Goal: Task Accomplishment & Management: Manage account settings

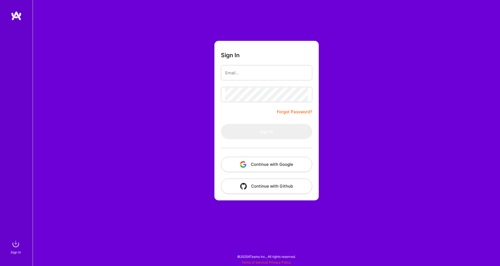
click at [236, 162] on button "Continue with Google" at bounding box center [266, 164] width 91 height 15
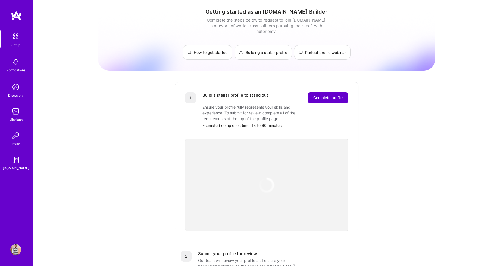
click at [329, 95] on span "Complete profile" at bounding box center [327, 97] width 29 height 5
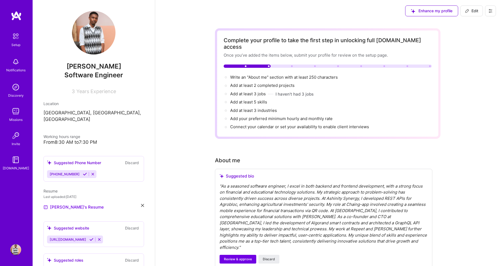
click at [83, 172] on icon at bounding box center [85, 174] width 4 height 4
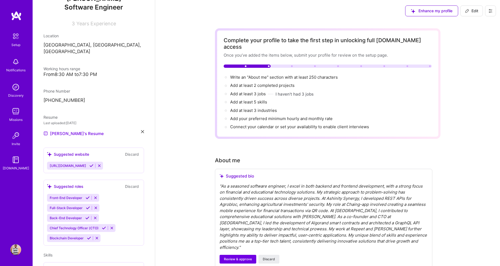
scroll to position [68, 0]
click at [144, 129] on icon at bounding box center [142, 130] width 3 height 3
click at [76, 124] on div "Upload your Resume PDF file format" at bounding box center [72, 129] width 37 height 11
click at [103, 161] on div "[URL][DOMAIN_NAME]" at bounding box center [75, 165] width 56 height 8
click at [94, 163] on icon at bounding box center [91, 165] width 4 height 4
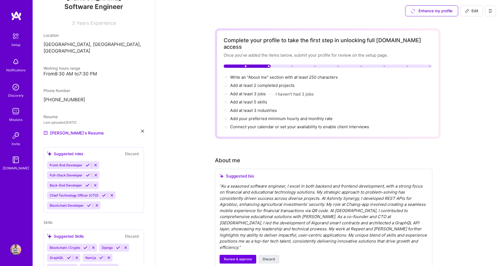
click at [116, 197] on div "Front-End Developer Full-Stack Developer Back-End Developer Chief Technology Of…" at bounding box center [94, 185] width 94 height 48
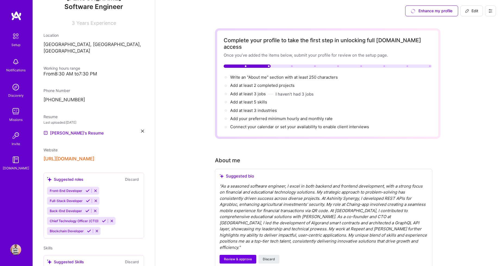
click at [100, 225] on div "Front-End Developer Full-Stack Developer Back-End Developer Chief Technology Of…" at bounding box center [94, 211] width 94 height 48
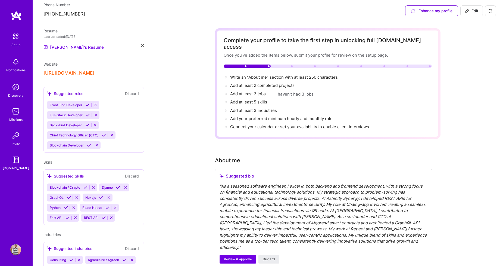
scroll to position [154, 0]
click at [70, 90] on div "Suggested roles" at bounding box center [65, 93] width 36 height 6
click at [86, 102] on icon at bounding box center [88, 104] width 4 height 4
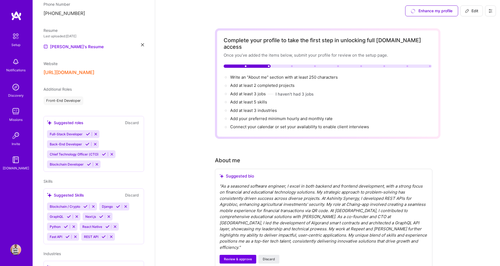
click at [86, 132] on icon at bounding box center [88, 134] width 4 height 4
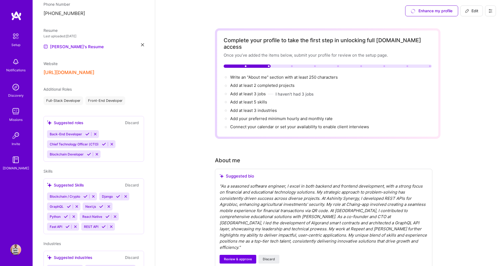
click at [86, 132] on icon at bounding box center [87, 134] width 4 height 4
click at [102, 143] on icon at bounding box center [104, 145] width 4 height 4
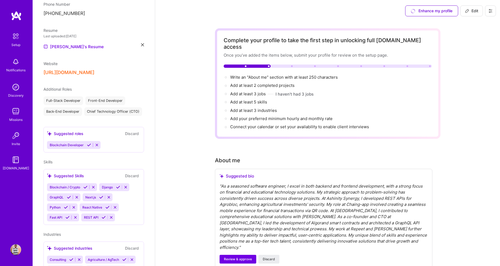
click at [89, 143] on icon at bounding box center [89, 145] width 4 height 4
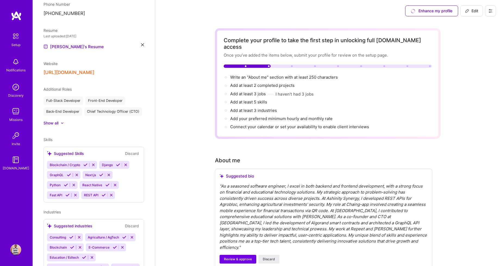
click at [53, 120] on div "Show all" at bounding box center [51, 122] width 15 height 5
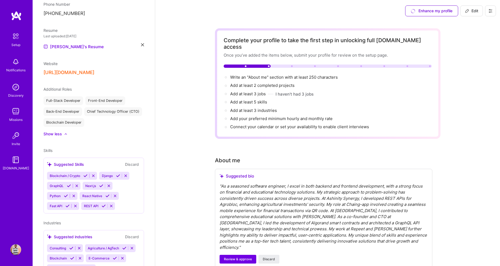
click at [70, 87] on span "Additional Roles" at bounding box center [58, 89] width 28 height 5
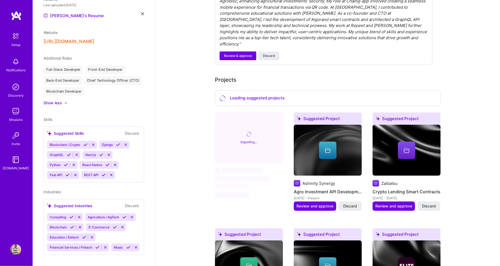
scroll to position [202, 0]
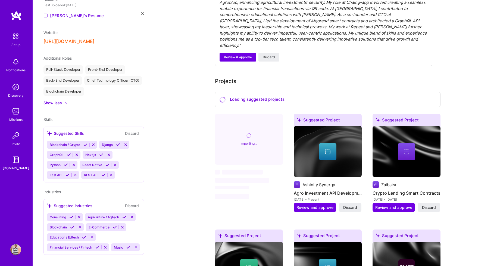
click at [84, 142] on icon at bounding box center [85, 144] width 4 height 4
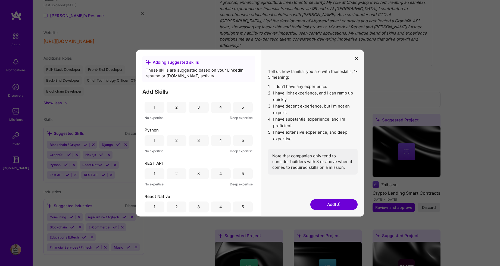
scroll to position [142, 0]
click at [357, 60] on icon "modal" at bounding box center [356, 58] width 3 height 3
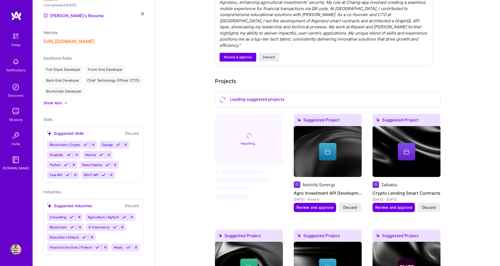
click at [56, 56] on span "Additional Roles" at bounding box center [58, 58] width 28 height 5
click at [72, 65] on div "Full-Stack Developer" at bounding box center [64, 69] width 40 height 9
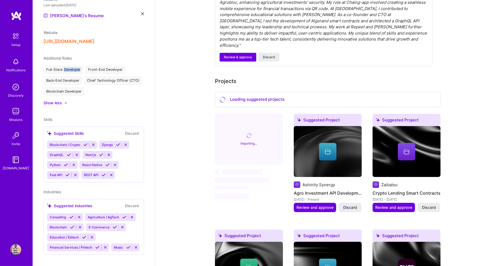
click at [72, 65] on div "Full-Stack Developer" at bounding box center [64, 69] width 40 height 9
click at [73, 87] on div "Blockchain Developer" at bounding box center [64, 91] width 41 height 9
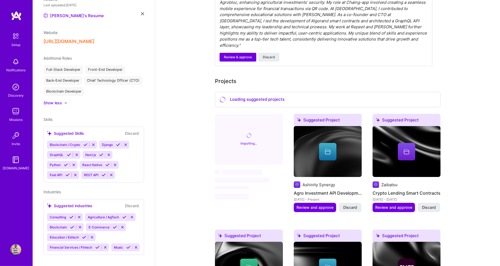
click at [73, 87] on div "Blockchain Developer" at bounding box center [64, 91] width 41 height 9
click at [91, 92] on div "Additional Roles Full-Stack Developer Front-End Developer Back-End Developer Ch…" at bounding box center [94, 80] width 101 height 50
click at [80, 141] on div "Blockchain / Crypto" at bounding box center [64, 145] width 35 height 8
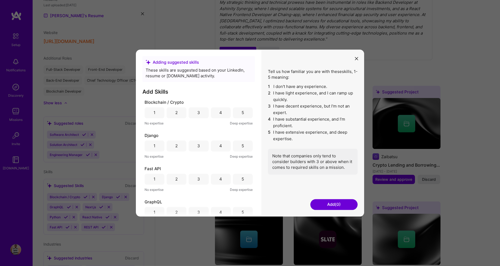
click at [198, 113] on div "3" at bounding box center [198, 113] width 3 height 6
click at [226, 145] on div "4" at bounding box center [221, 145] width 20 height 11
click at [244, 148] on div "5" at bounding box center [243, 147] width 20 height 11
click at [224, 182] on div "4" at bounding box center [221, 180] width 20 height 11
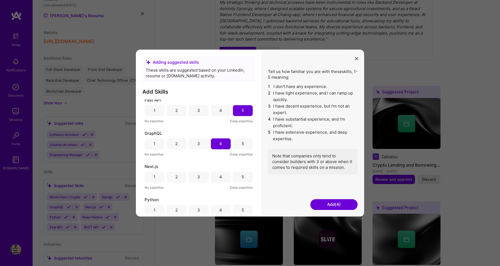
scroll to position [69, 0]
click at [242, 179] on div "5" at bounding box center [243, 176] width 2 height 6
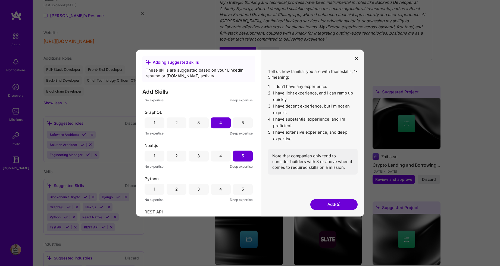
scroll to position [142, 0]
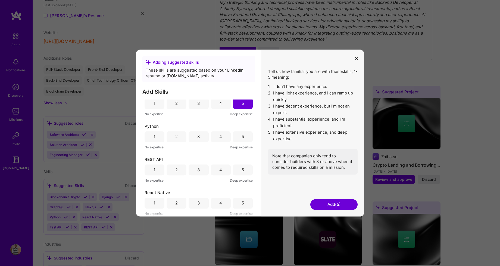
click at [225, 137] on div "4" at bounding box center [221, 136] width 20 height 11
click at [225, 171] on div "4" at bounding box center [221, 169] width 20 height 11
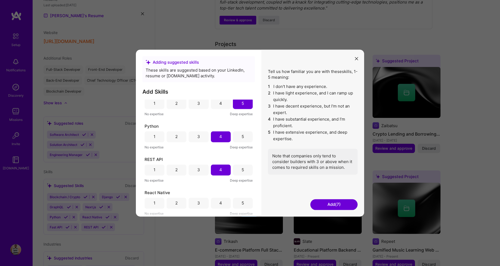
scroll to position [234, 0]
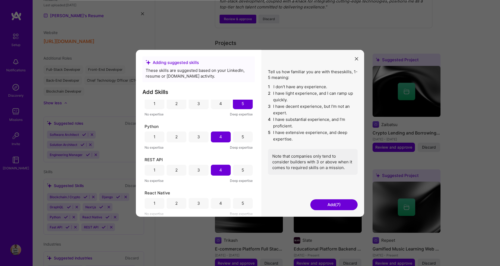
click at [222, 203] on div "4" at bounding box center [220, 203] width 3 height 6
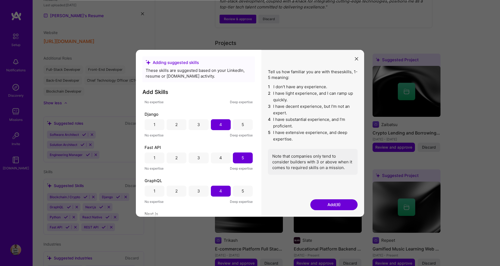
scroll to position [0, 0]
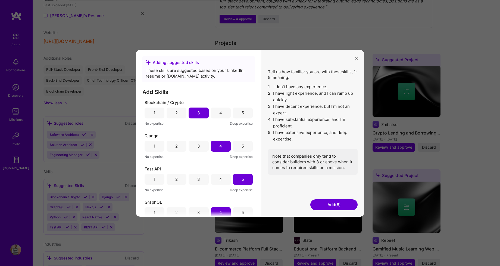
click at [325, 203] on button "Add (8)" at bounding box center [333, 204] width 47 height 11
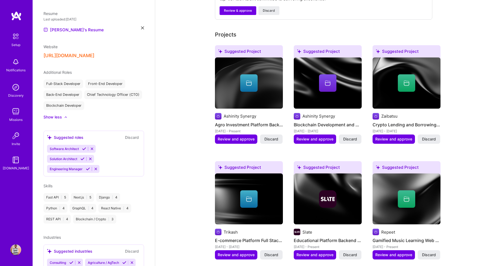
scroll to position [173, 0]
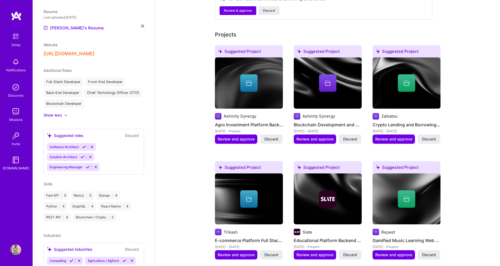
click at [75, 143] on div "Software Architect" at bounding box center [63, 147] width 33 height 8
click at [76, 145] on span "Software Architect" at bounding box center [64, 147] width 29 height 4
click at [135, 132] on button "Discard" at bounding box center [131, 135] width 17 height 6
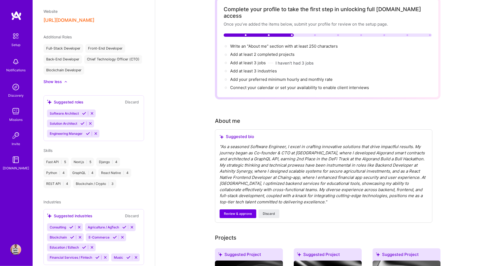
scroll to position [0, 0]
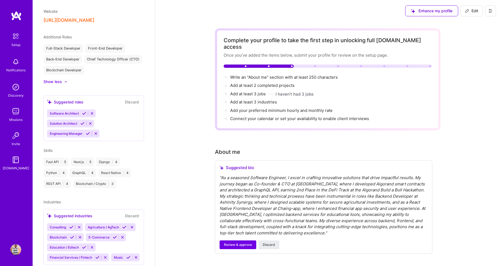
click at [83, 111] on icon at bounding box center [84, 113] width 4 height 4
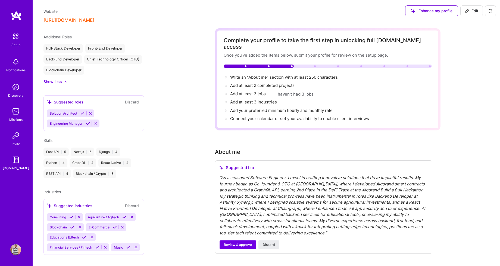
click at [87, 121] on icon at bounding box center [88, 123] width 4 height 4
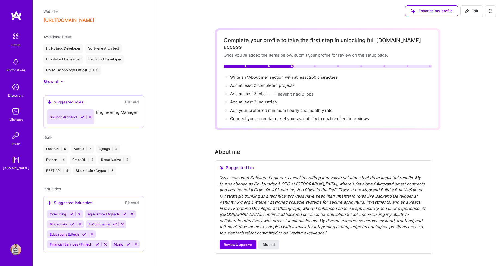
scroll to position [197, 0]
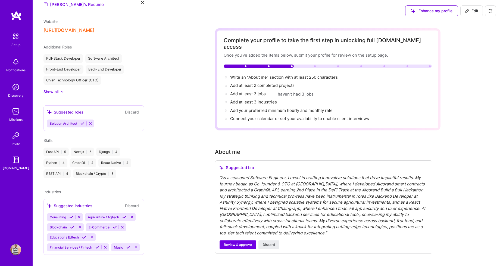
click at [82, 121] on icon at bounding box center [82, 123] width 4 height 4
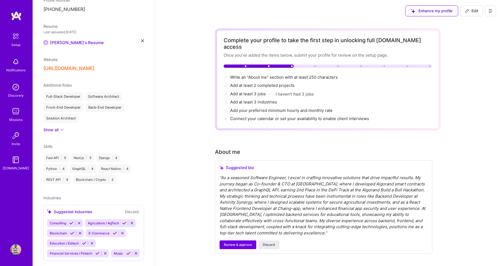
scroll to position [164, 0]
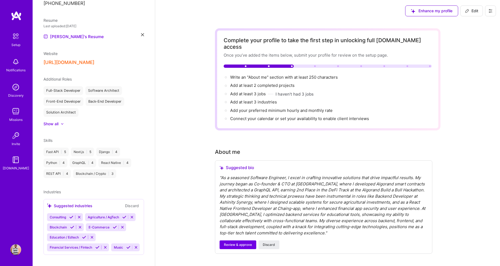
click at [95, 245] on icon at bounding box center [97, 247] width 4 height 4
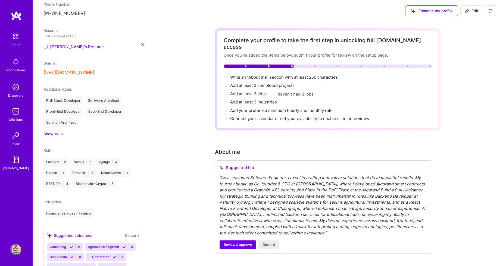
click at [70, 221] on div "[PERSON_NAME] Software Engineer 3 Years Experience Location [GEOGRAPHIC_DATA], …" at bounding box center [94, 133] width 122 height 266
click at [71, 244] on icon at bounding box center [71, 246] width 4 height 4
click at [123, 244] on icon at bounding box center [125, 246] width 4 height 4
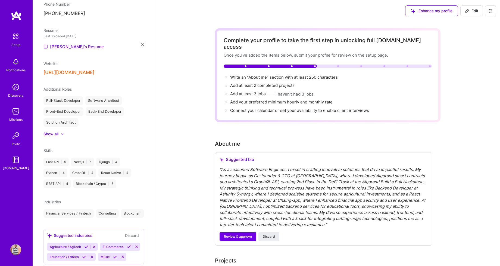
click at [127, 244] on icon at bounding box center [129, 246] width 4 height 4
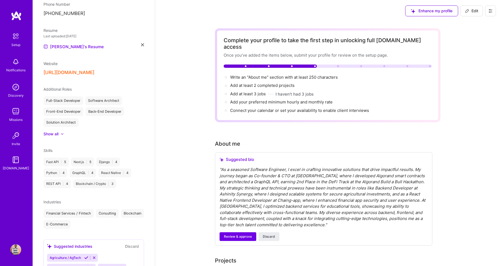
click at [84, 255] on icon at bounding box center [86, 257] width 4 height 4
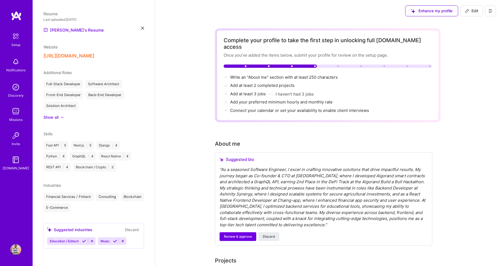
scroll to position [165, 0]
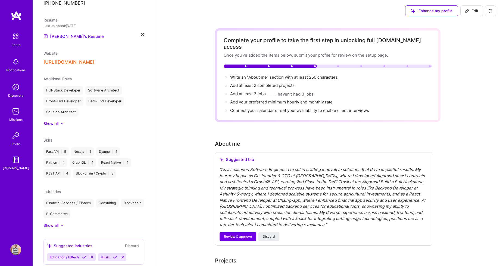
click at [83, 255] on icon at bounding box center [84, 257] width 4 height 4
click at [63, 255] on icon at bounding box center [64, 257] width 4 height 4
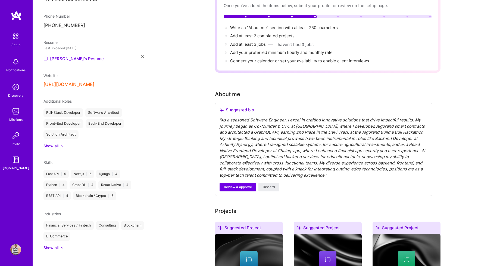
scroll to position [50, 0]
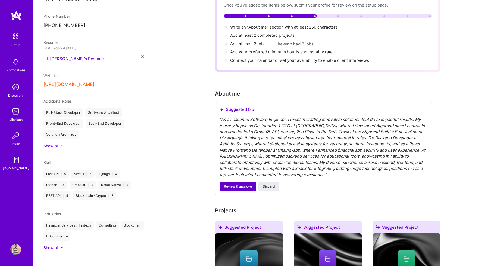
click at [234, 184] on span "Review & approve" at bounding box center [238, 186] width 28 height 5
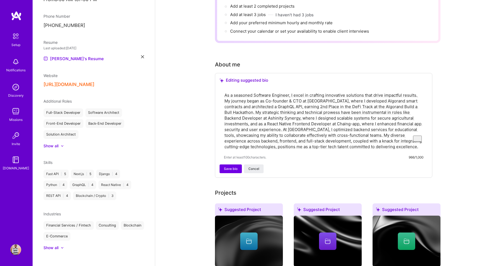
scroll to position [80, 0]
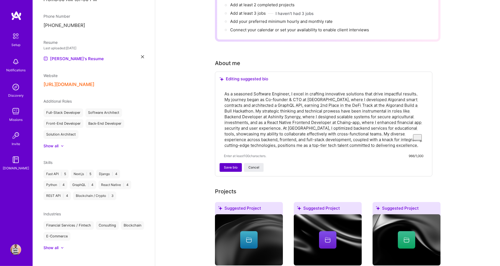
click at [228, 165] on span "Save bio" at bounding box center [231, 167] width 14 height 5
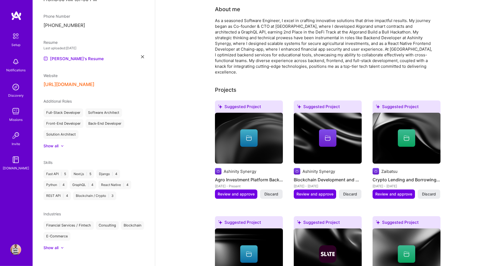
scroll to position [129, 0]
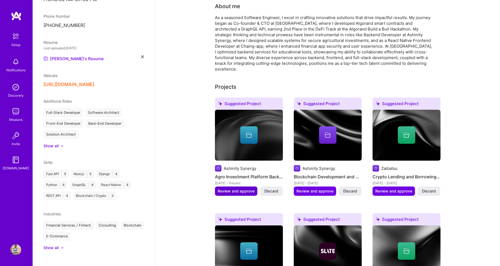
click at [228, 188] on span "Review and approve" at bounding box center [236, 190] width 37 height 5
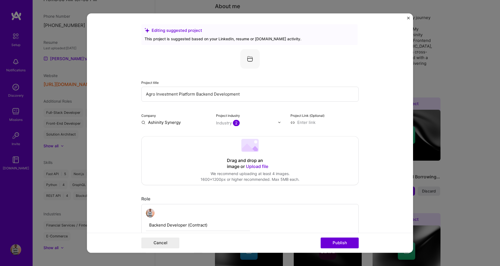
click at [249, 61] on img at bounding box center [250, 59] width 20 height 20
click at [250, 166] on span "Upload file" at bounding box center [257, 165] width 22 height 5
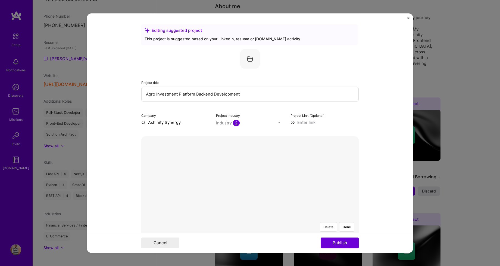
click at [156, 17] on form "Editing suggested project This project is suggested based on your LinkedIn, res…" at bounding box center [250, 132] width 326 height 239
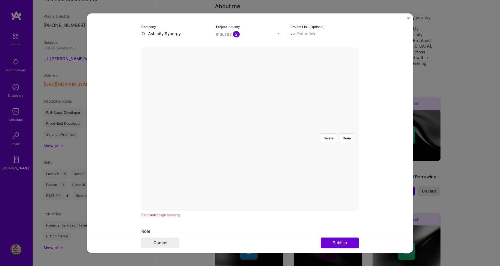
scroll to position [89, 0]
click at [250, 150] on div at bounding box center [334, 191] width 169 height 127
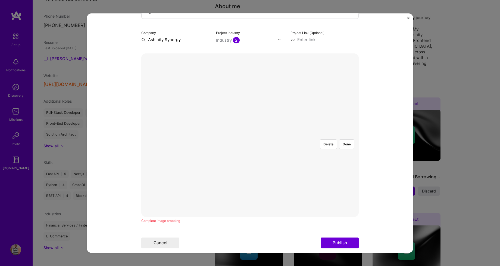
click at [250, 135] on div at bounding box center [279, 157] width 59 height 45
click at [345, 203] on div "Delete Done" at bounding box center [250, 134] width 218 height 163
click at [297, 179] on div at bounding box center [345, 198] width 169 height 127
click at [347, 139] on button "Done" at bounding box center [346, 144] width 15 height 10
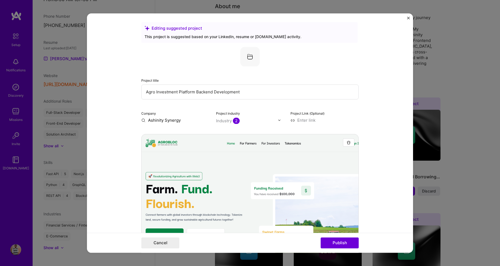
scroll to position [0, 0]
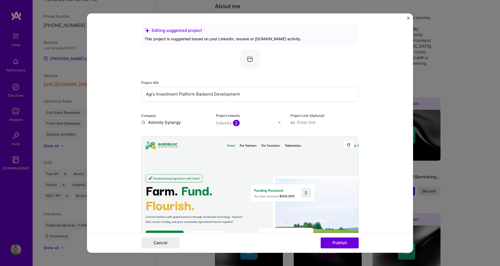
click at [308, 121] on input at bounding box center [325, 122] width 68 height 6
paste input "[URL][DOMAIN_NAME]"
type input "[URL][DOMAIN_NAME]"
click at [278, 122] on img at bounding box center [279, 121] width 3 height 3
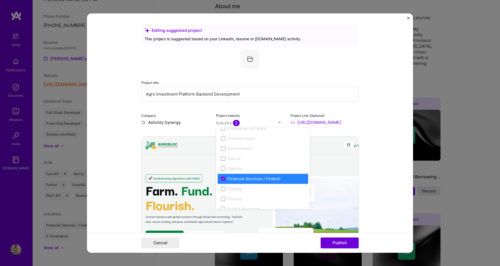
scroll to position [529, 0]
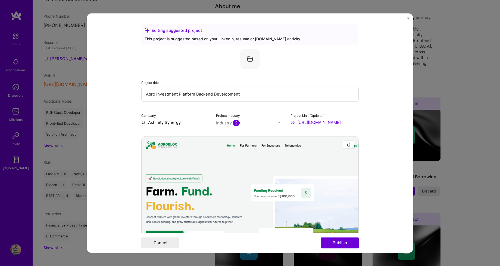
click at [357, 119] on div "Project Link (Optional) [URL][DOMAIN_NAME]" at bounding box center [325, 118] width 68 height 13
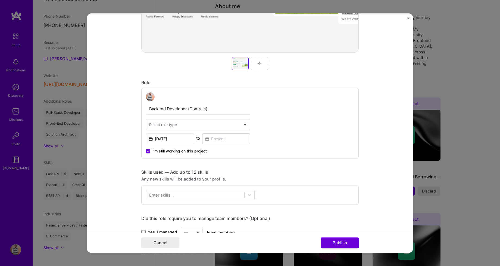
scroll to position [248, 0]
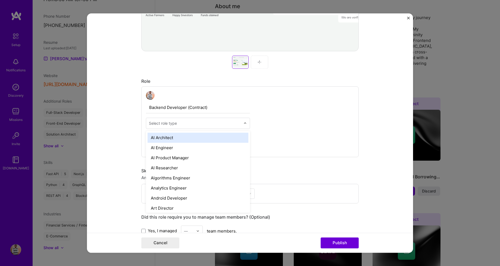
click at [231, 123] on input "text" at bounding box center [195, 123] width 92 height 6
type input "bac"
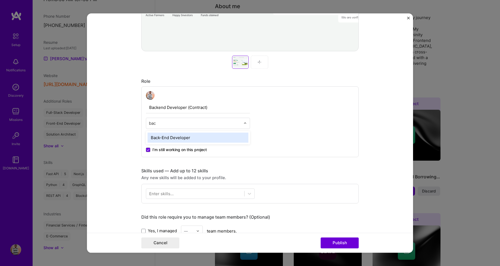
click at [180, 138] on div "Back-End Developer" at bounding box center [198, 137] width 101 height 10
click at [215, 125] on input "text" at bounding box center [195, 123] width 92 height 6
type input "arch"
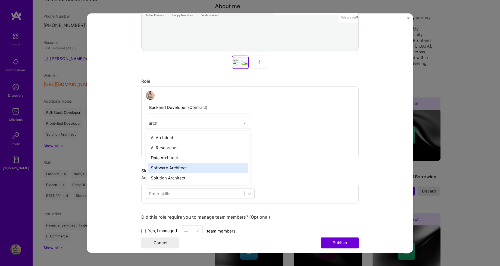
click at [174, 171] on div "Software Architect" at bounding box center [198, 168] width 101 height 10
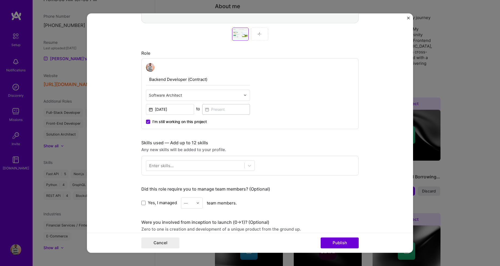
scroll to position [277, 0]
click at [222, 165] on div at bounding box center [195, 164] width 98 height 9
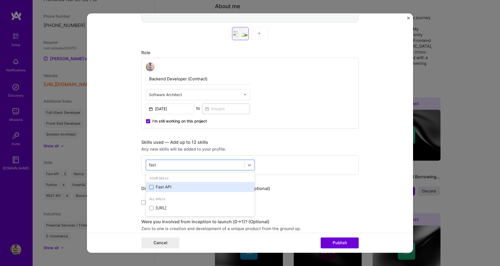
click at [153, 187] on span at bounding box center [151, 187] width 4 height 4
click at [0, 0] on input "checkbox" at bounding box center [0, 0] width 0 height 0
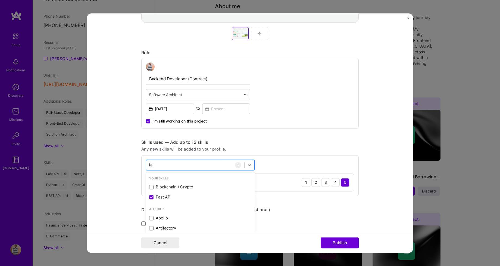
type input "f"
type input "s"
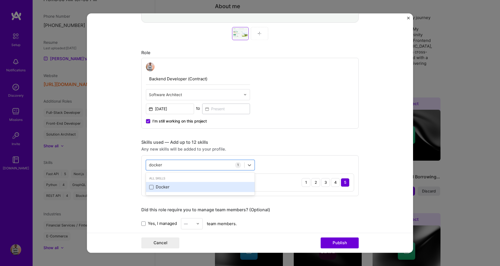
click at [151, 188] on span at bounding box center [151, 187] width 4 height 4
click at [0, 0] on input "checkbox" at bounding box center [0, 0] width 0 height 0
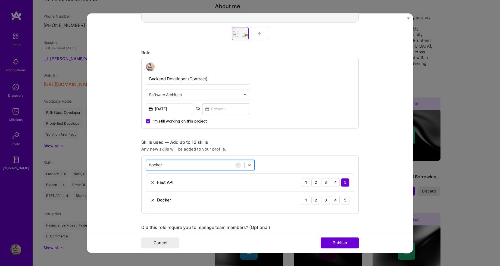
click at [169, 166] on div "docker docker" at bounding box center [195, 164] width 98 height 9
type input "d"
click at [151, 187] on span at bounding box center [151, 187] width 4 height 4
click at [0, 0] on input "checkbox" at bounding box center [0, 0] width 0 height 0
click at [171, 165] on div "linux linux" at bounding box center [195, 164] width 98 height 9
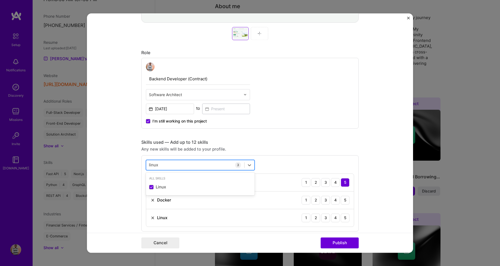
click at [171, 165] on div "linux linux" at bounding box center [195, 164] width 98 height 9
type input "l"
click at [153, 187] on span at bounding box center [151, 187] width 4 height 4
click at [0, 0] on input "checkbox" at bounding box center [0, 0] width 0 height 0
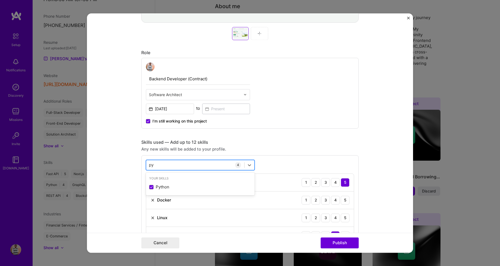
type input "p"
type input "c"
click at [150, 198] on span at bounding box center [151, 197] width 4 height 4
click at [0, 0] on input "checkbox" at bounding box center [0, 0] width 0 height 0
click at [181, 164] on div "post post" at bounding box center [195, 164] width 98 height 9
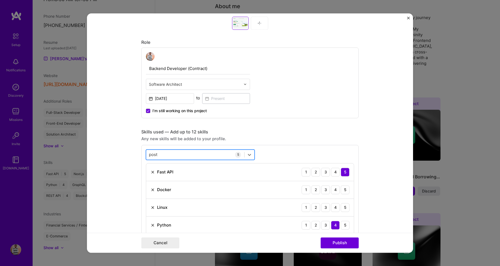
scroll to position [286, 0]
click at [328, 190] on div "3" at bounding box center [325, 190] width 9 height 9
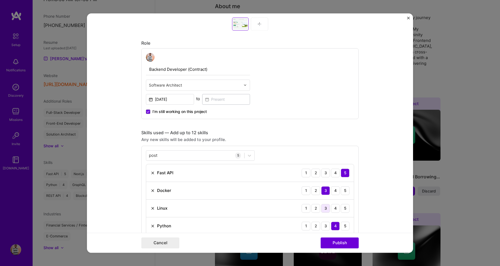
click at [328, 207] on div "3" at bounding box center [325, 208] width 9 height 9
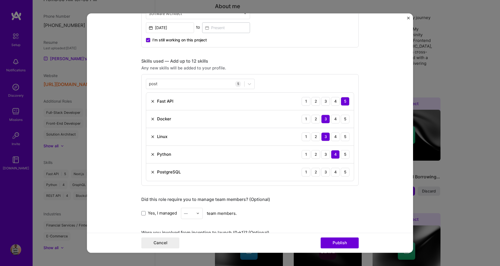
scroll to position [358, 0]
click at [325, 172] on div "3" at bounding box center [325, 171] width 9 height 9
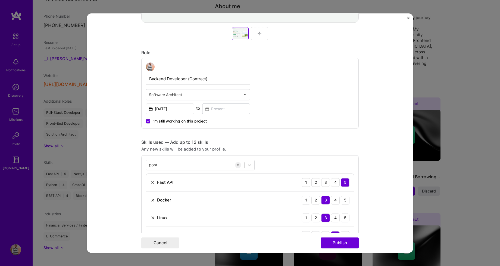
scroll to position [276, 0]
click at [204, 166] on div "post post" at bounding box center [195, 164] width 98 height 9
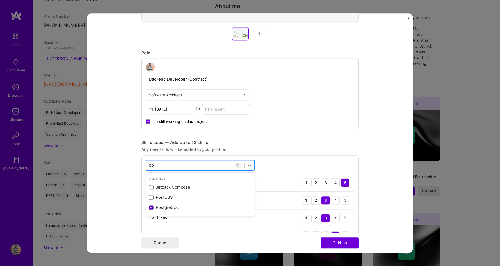
type input "p"
type input "a"
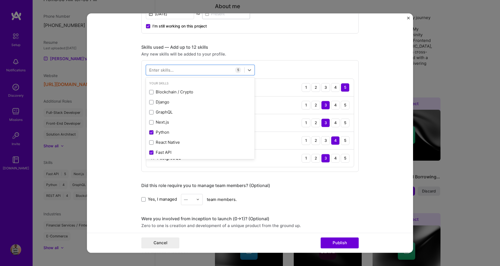
scroll to position [372, 0]
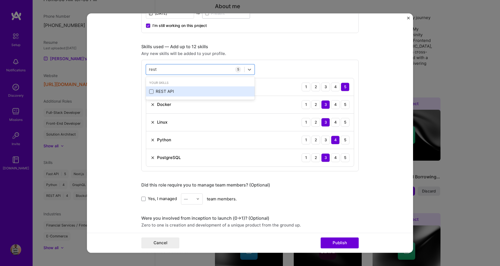
click at [152, 91] on span at bounding box center [151, 91] width 4 height 4
click at [0, 0] on input "checkbox" at bounding box center [0, 0] width 0 height 0
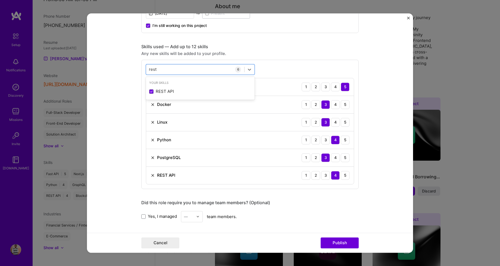
type input "rest"
click at [176, 200] on div "Editing suggested project This project is suggested based on your LinkedIn, res…" at bounding box center [250, 59] width 218 height 814
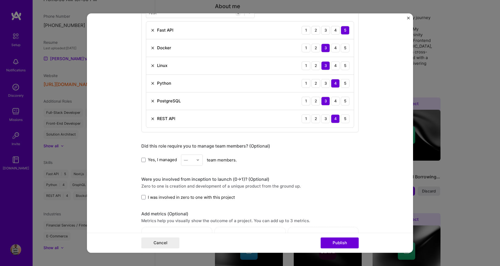
scroll to position [435, 0]
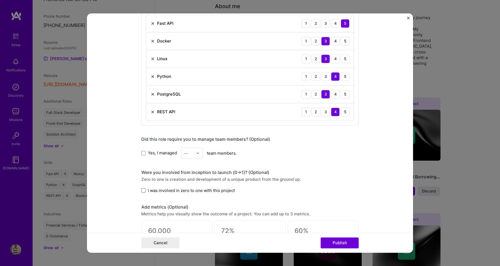
click at [145, 190] on span at bounding box center [143, 190] width 4 height 4
click at [0, 0] on input "I was involved in zero to one with this project" at bounding box center [0, 0] width 0 height 0
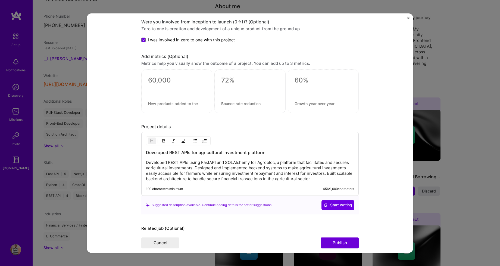
scroll to position [616, 0]
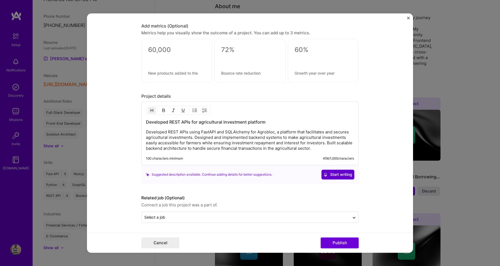
click at [340, 176] on span "Start writing" at bounding box center [338, 174] width 29 height 5
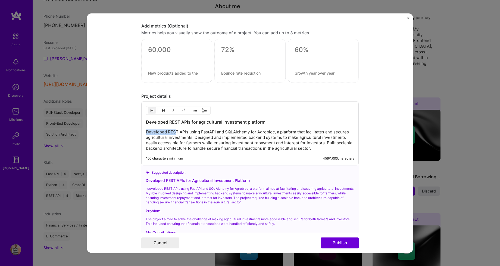
drag, startPoint x: 146, startPoint y: 132, endPoint x: 176, endPoint y: 133, distance: 30.8
click at [176, 133] on div "Developed REST APIs for agricultural investment platform Developed REST APIs us…" at bounding box center [250, 133] width 218 height 64
click at [176, 133] on p "Developed REST APIs using FastAPI and SQLAlchemy for Agrobloc, a platform that …" at bounding box center [250, 140] width 208 height 22
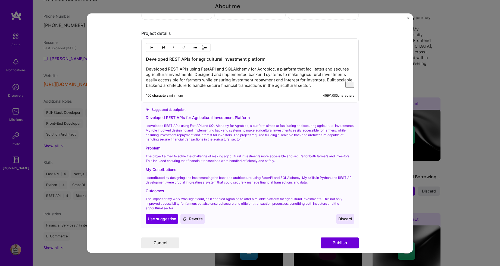
scroll to position [682, 0]
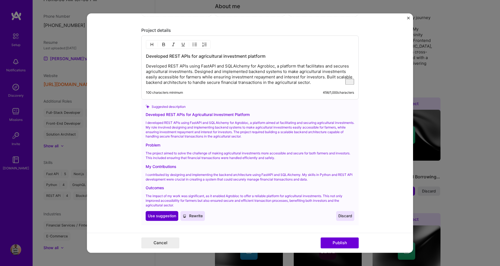
click at [156, 215] on span "Use suggestion" at bounding box center [162, 215] width 28 height 5
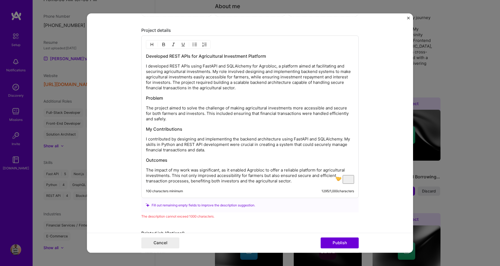
click at [214, 180] on p "The impact of my work was significant, as it enabled Agrobloc to offer a reliab…" at bounding box center [250, 175] width 208 height 16
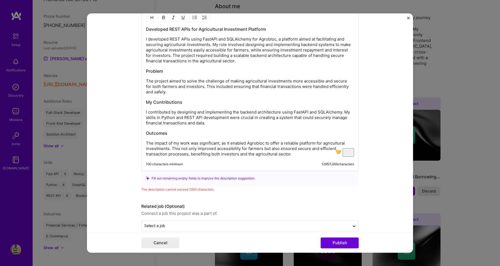
scroll to position [717, 0]
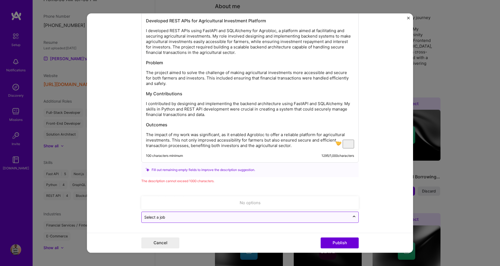
click at [244, 213] on div "Select a job" at bounding box center [246, 217] width 208 height 11
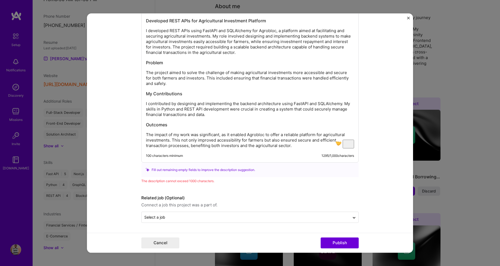
click at [275, 182] on div "The description cannot exceed 1000 characters." at bounding box center [250, 181] width 218 height 6
click at [223, 84] on p "The project aimed to solve the challenge of making agricultural investments mor…" at bounding box center [250, 78] width 208 height 16
drag, startPoint x: 225, startPoint y: 78, endPoint x: 197, endPoint y: 79, distance: 28.0
click at [197, 79] on p "The project aimed to solve the challenge of making agricultural investments mor…" at bounding box center [250, 78] width 208 height 16
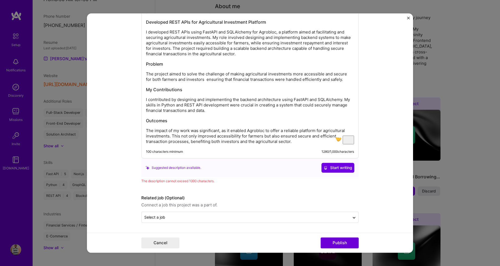
scroll to position [712, 0]
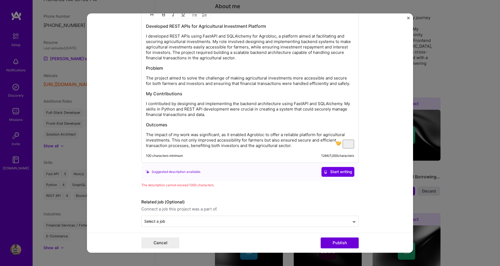
click at [216, 85] on p "The project aimed to solve the challenge of making agricultural investments mor…" at bounding box center [250, 80] width 208 height 11
click at [197, 84] on p "The project aimed to solve the challenge of making agricultural investments mor…" at bounding box center [250, 80] width 208 height 11
click at [203, 83] on p "The project aimed to solve the challenge of making agricultural investments mor…" at bounding box center [250, 80] width 208 height 11
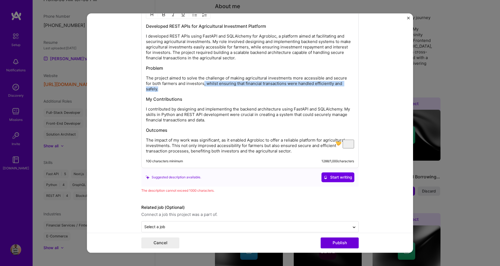
drag, startPoint x: 197, startPoint y: 85, endPoint x: 343, endPoint y: 73, distance: 146.5
click at [343, 73] on div "Developed REST APIs for Agricultural Investment Platform I developed REST APIs …" at bounding box center [250, 88] width 208 height 131
drag, startPoint x: 347, startPoint y: 84, endPoint x: 196, endPoint y: 85, distance: 150.6
click at [196, 85] on p "The project aimed to solve the challenge of making agricultural investments mor…" at bounding box center [250, 83] width 208 height 16
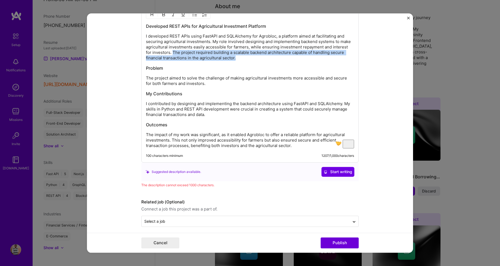
drag, startPoint x: 165, startPoint y: 52, endPoint x: 222, endPoint y: 58, distance: 56.8
click at [222, 58] on p "I developed REST APIs using FastAPI and SQLAlchemy for Agrobloc, a platform aim…" at bounding box center [250, 46] width 208 height 27
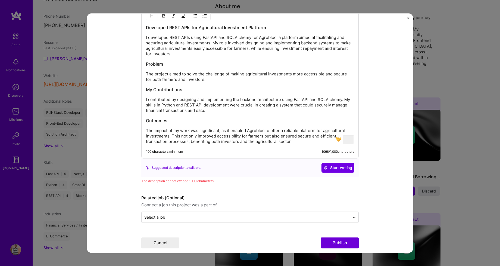
scroll to position [710, 0]
click at [342, 101] on p "I contributed by designing and implementing the backend architecture using Fast…" at bounding box center [250, 105] width 208 height 16
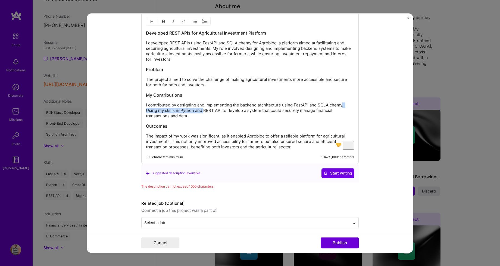
drag, startPoint x: 203, startPoint y: 110, endPoint x: 340, endPoint y: 103, distance: 136.9
click at [340, 103] on p "I contributed by designing and implementing the backend architecture using Fast…" at bounding box center [250, 110] width 208 height 16
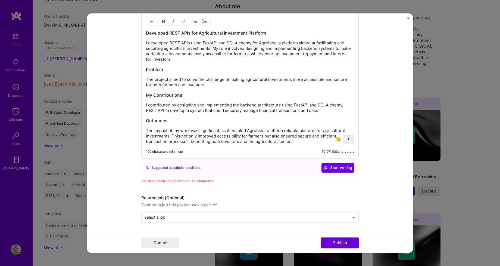
click at [313, 103] on p "I contributed by designing and implementing the backend architecture using Fast…" at bounding box center [250, 107] width 208 height 11
drag, startPoint x: 153, startPoint y: 110, endPoint x: 332, endPoint y: 104, distance: 178.7
click at [332, 104] on p "I contributed by designing and implementing the backend architecture using Fast…" at bounding box center [250, 107] width 208 height 11
drag, startPoint x: 231, startPoint y: 131, endPoint x: 153, endPoint y: 131, distance: 78.0
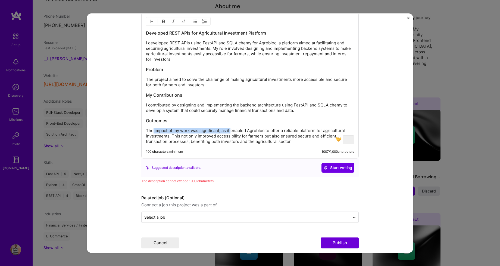
click at [153, 131] on p "The impact of my work was significant, as it enabled Agrobloc to offer a reliab…" at bounding box center [250, 136] width 208 height 16
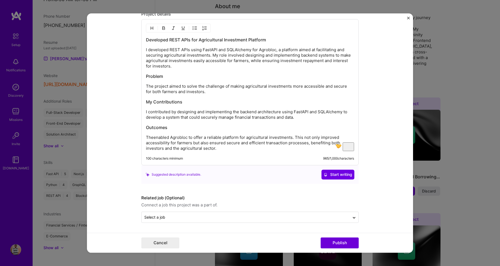
scroll to position [698, 0]
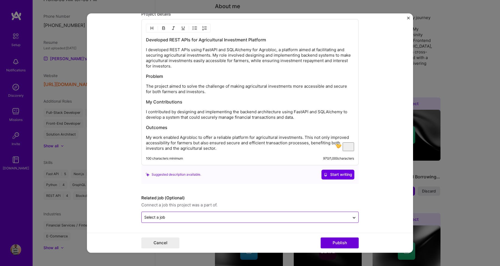
click at [270, 220] on input "text" at bounding box center [245, 217] width 203 height 6
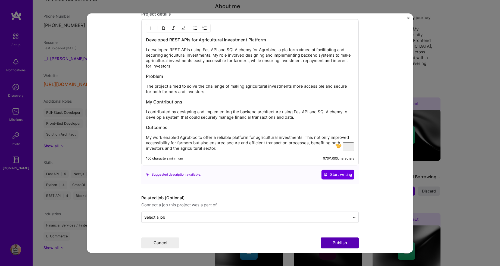
click at [342, 245] on button "Publish" at bounding box center [340, 242] width 38 height 11
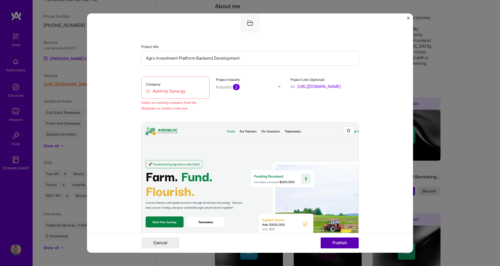
scroll to position [36, 0]
click at [171, 93] on input "Ashinity Synergy" at bounding box center [175, 91] width 59 height 6
click at [186, 92] on input "Ashinity Synergy" at bounding box center [175, 91] width 59 height 6
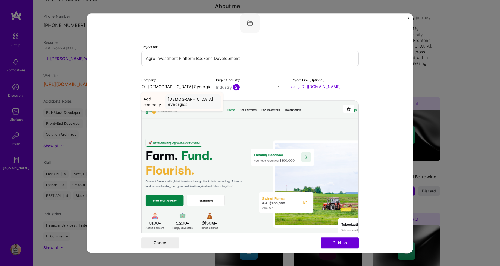
type input "[DEMOGRAPHIC_DATA] Synergies"
click at [202, 98] on div "[DEMOGRAPHIC_DATA] Synergies" at bounding box center [193, 101] width 55 height 15
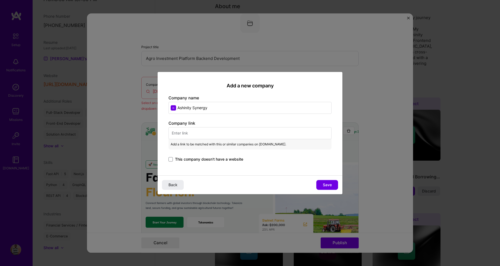
type input "Ashinity Synergy"
click at [212, 139] on input "text" at bounding box center [250, 133] width 163 height 12
paste input "[URL][DOMAIN_NAME]"
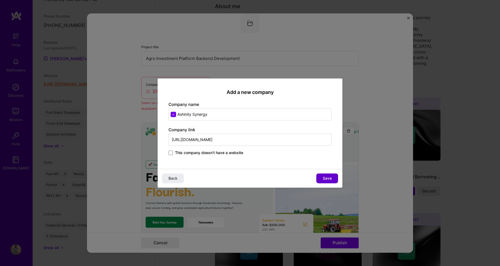
type input "[URL][DOMAIN_NAME]"
click at [322, 178] on button "Save" at bounding box center [327, 178] width 22 height 10
type input "Ashinity Synergy"
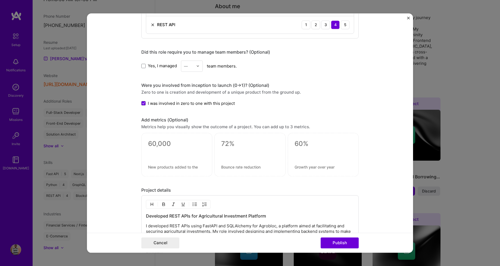
scroll to position [573, 0]
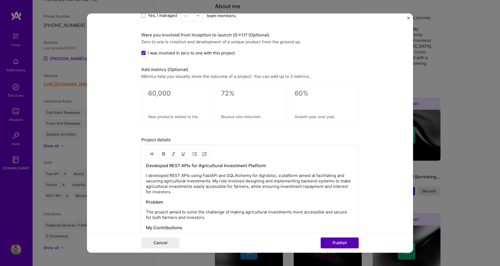
click at [350, 244] on button "Publish" at bounding box center [340, 242] width 38 height 11
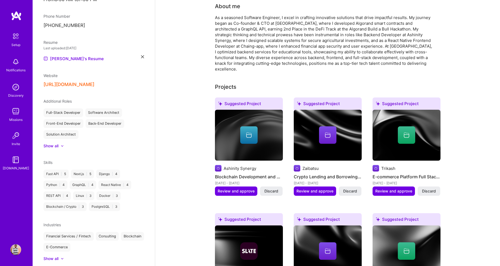
click at [331, 141] on img at bounding box center [328, 135] width 68 height 51
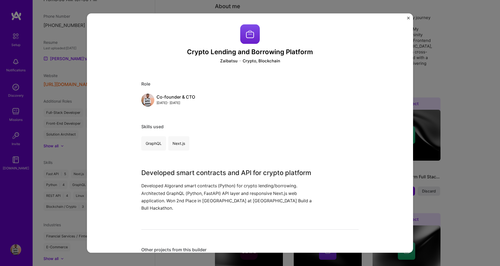
scroll to position [101, 0]
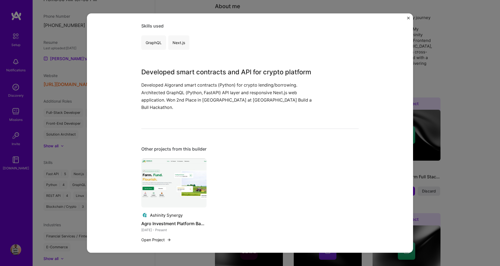
click at [409, 18] on img "Close" at bounding box center [408, 18] width 3 height 3
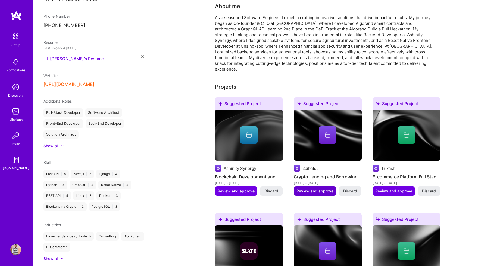
click at [314, 188] on span "Review and approve" at bounding box center [315, 190] width 37 height 5
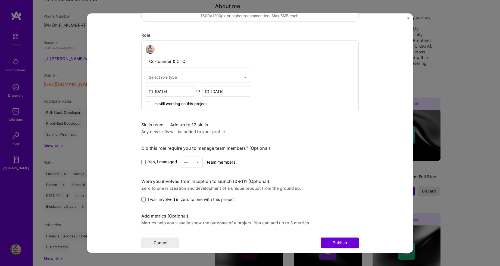
scroll to position [164, 0]
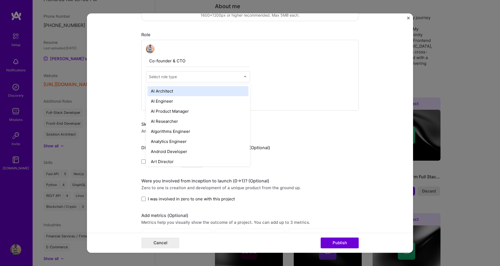
click at [235, 78] on input "text" at bounding box center [195, 77] width 92 height 6
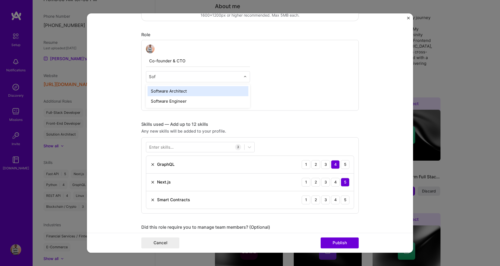
type input "Soft"
click at [194, 91] on div "Software Architect" at bounding box center [198, 91] width 101 height 10
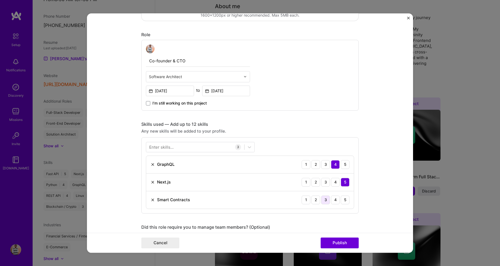
click at [329, 200] on div "3" at bounding box center [325, 199] width 9 height 9
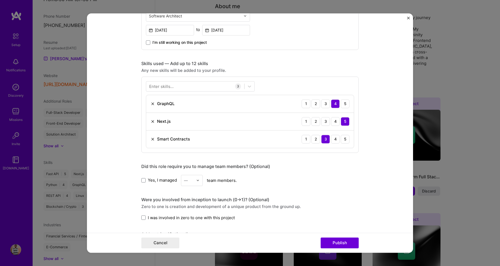
scroll to position [225, 0]
click at [145, 180] on span at bounding box center [143, 180] width 4 height 4
click at [0, 0] on input "Yes, I managed" at bounding box center [0, 0] width 0 height 0
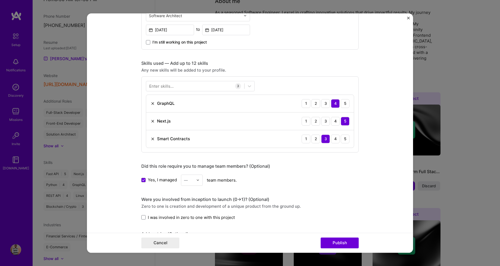
click at [197, 179] on img at bounding box center [197, 179] width 3 height 3
click at [194, 204] on div "2" at bounding box center [192, 204] width 18 height 10
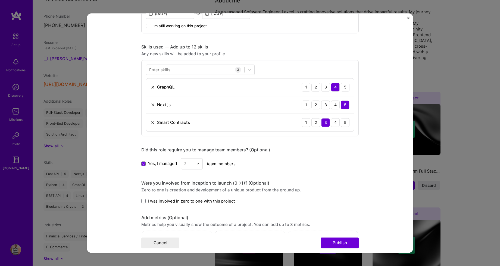
scroll to position [242, 0]
click at [145, 201] on span at bounding box center [143, 200] width 4 height 4
click at [0, 0] on input "I was involved in zero to one with this project" at bounding box center [0, 0] width 0 height 0
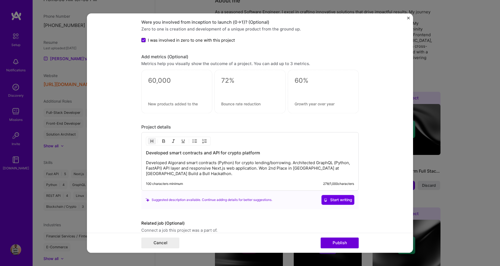
scroll to position [427, 0]
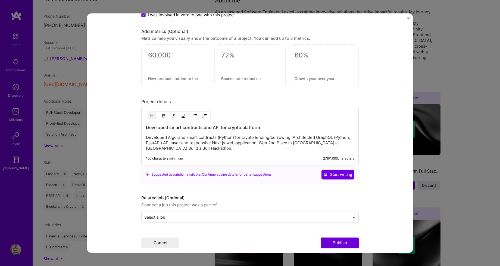
click at [254, 172] on div "Suggested description available. Continue adding details for better suggestions." at bounding box center [209, 175] width 127 height 6
click at [338, 242] on button "Publish" at bounding box center [340, 242] width 38 height 11
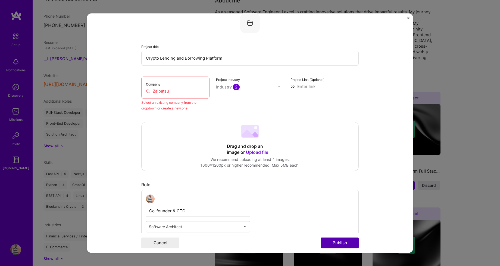
scroll to position [36, 0]
click at [175, 92] on input "Zaibatsu" at bounding box center [175, 91] width 59 height 6
click at [226, 57] on input "Crypto Lending and Borrowing Platform" at bounding box center [250, 58] width 218 height 15
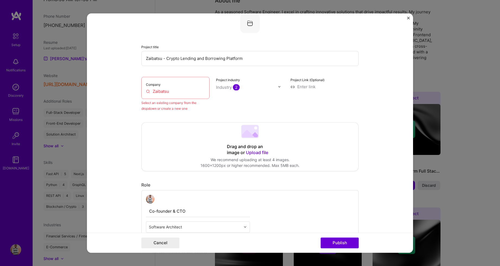
type input "Zaibatsu - Crypto Lending and Borrowing Platform"
click at [185, 90] on input "Zaibatsu" at bounding box center [175, 91] width 59 height 6
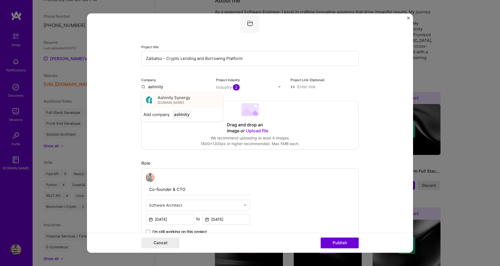
click at [186, 98] on span "Ashinity Synergy" at bounding box center [174, 98] width 33 height 6
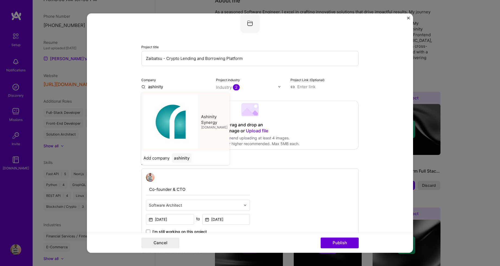
type input "Ashinity Synergy"
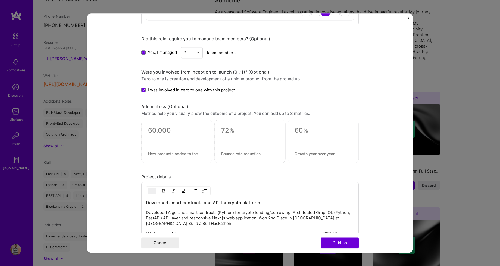
scroll to position [427, 0]
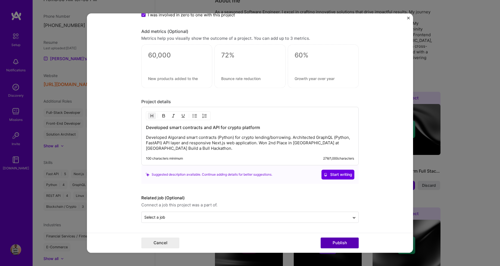
click at [340, 241] on button "Publish" at bounding box center [340, 242] width 38 height 11
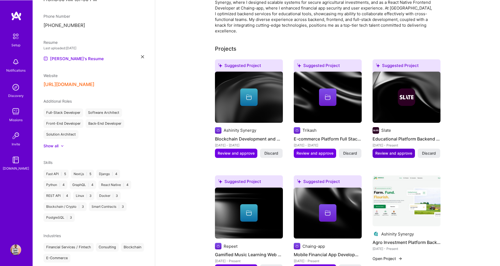
scroll to position [160, 0]
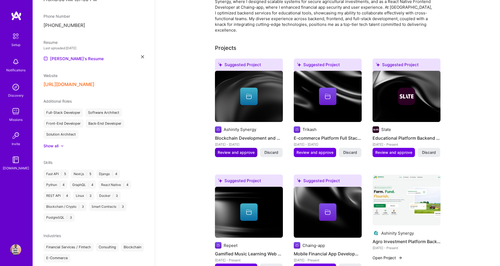
click at [224, 150] on span "Review and approve" at bounding box center [236, 152] width 37 height 5
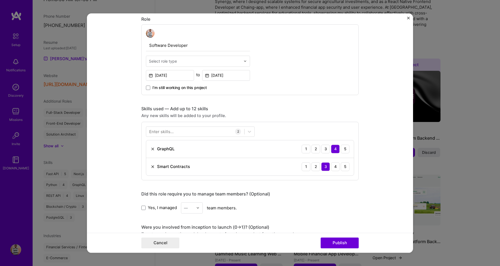
scroll to position [183, 0]
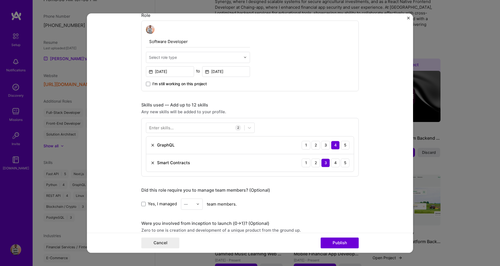
click at [10, 118] on div "Editing suggested project This project is suggested based on your LinkedIn, res…" at bounding box center [250, 133] width 500 height 266
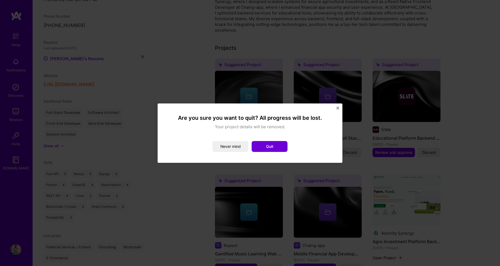
click at [338, 107] on img "Close" at bounding box center [338, 108] width 3 height 3
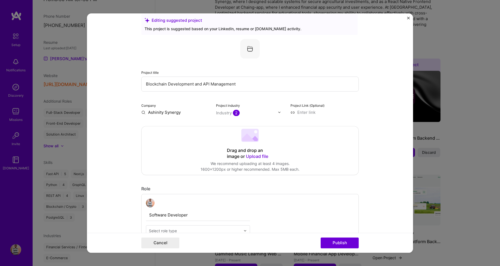
scroll to position [0, 0]
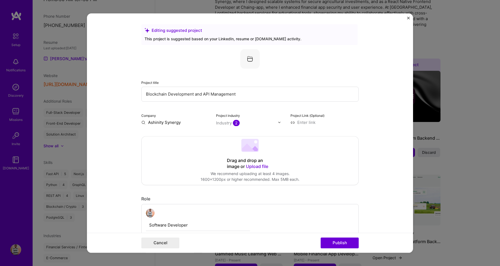
click at [219, 93] on input "Blockchain Development and API Management" at bounding box center [250, 93] width 218 height 15
type input "Aurally - Blockchain Development and API Management"
click at [305, 124] on input at bounding box center [325, 122] width 68 height 6
type input "[URL][DOMAIN_NAME]"
click at [253, 168] on span "Upload file" at bounding box center [257, 165] width 22 height 5
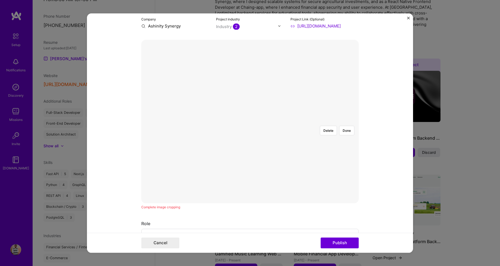
scroll to position [97, 0]
click at [347, 125] on button "Done" at bounding box center [346, 130] width 15 height 10
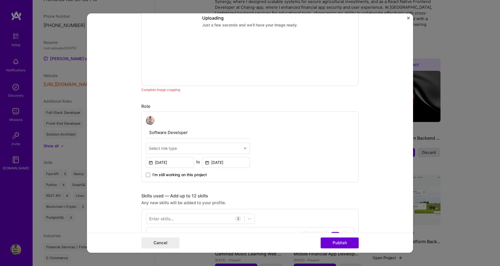
scroll to position [216, 0]
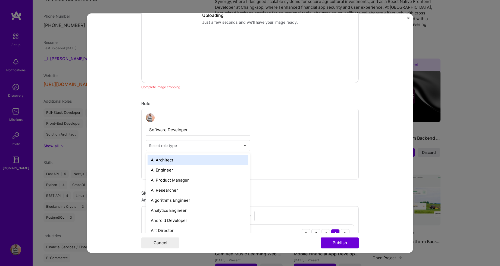
click at [243, 145] on div "Select role type" at bounding box center [194, 145] width 97 height 11
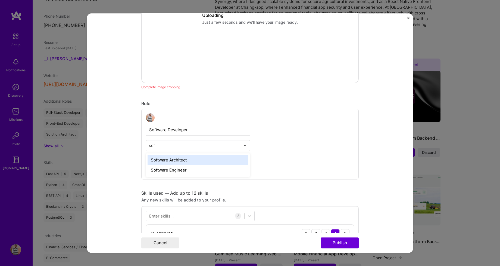
type input "soft"
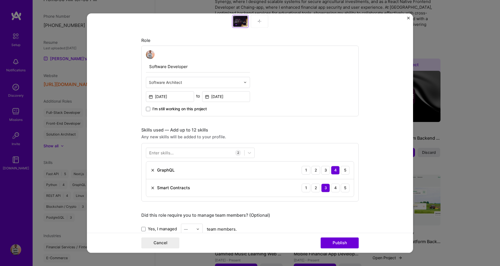
scroll to position [291, 0]
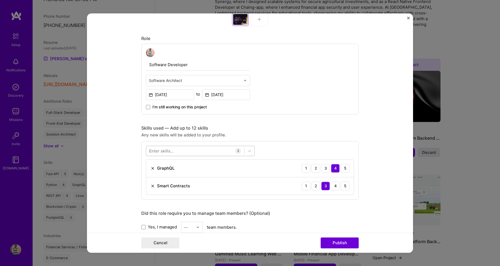
click at [202, 149] on div at bounding box center [195, 150] width 98 height 9
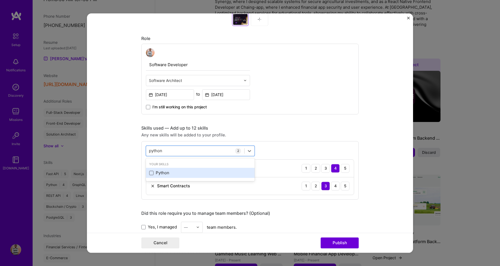
click at [152, 172] on span at bounding box center [151, 172] width 4 height 4
click at [0, 0] on input "checkbox" at bounding box center [0, 0] width 0 height 0
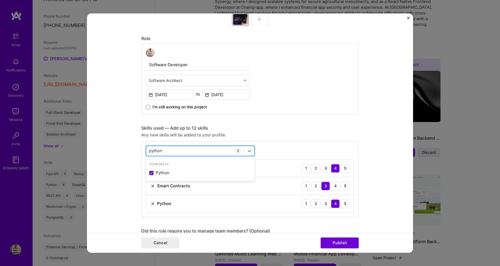
click at [181, 150] on div "python python" at bounding box center [195, 150] width 98 height 9
type input "p"
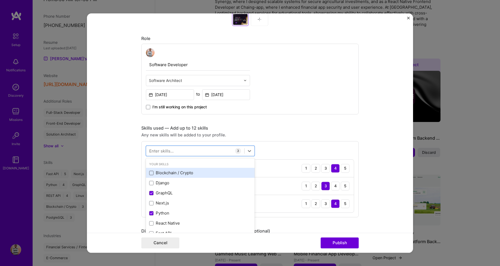
click at [151, 174] on span at bounding box center [151, 172] width 4 height 4
click at [0, 0] on input "checkbox" at bounding box center [0, 0] width 0 height 0
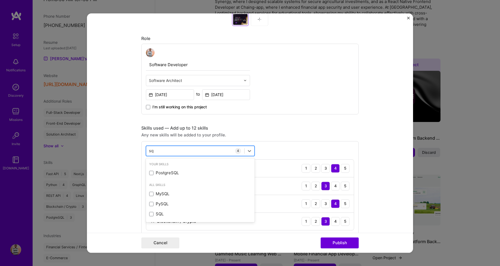
type input "s"
click at [153, 172] on span at bounding box center [151, 172] width 4 height 4
click at [0, 0] on input "checkbox" at bounding box center [0, 0] width 0 height 0
click at [179, 147] on div "fast fast" at bounding box center [195, 150] width 98 height 9
type input "f"
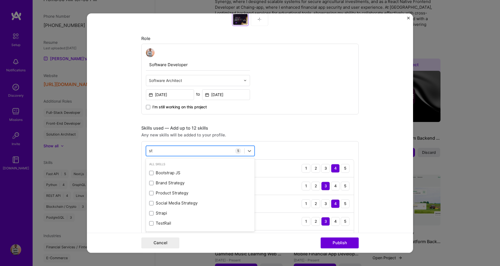
type input "s"
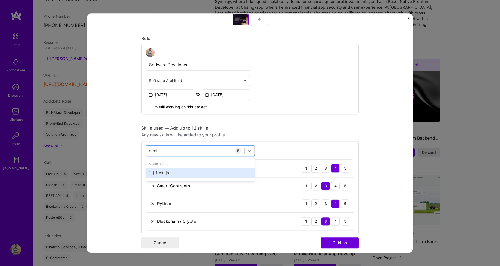
click at [152, 173] on span at bounding box center [151, 172] width 4 height 4
click at [0, 0] on input "checkbox" at bounding box center [0, 0] width 0 height 0
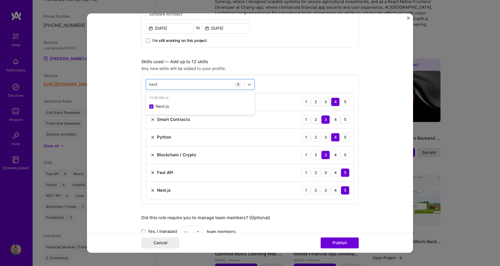
scroll to position [359, 0]
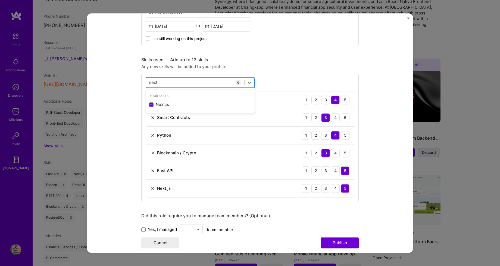
click at [176, 81] on div "next next" at bounding box center [195, 82] width 98 height 9
type input "n"
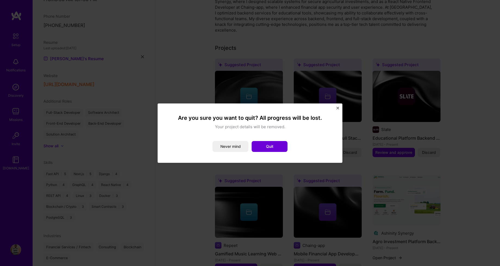
click at [337, 107] on img "Close" at bounding box center [338, 108] width 3 height 3
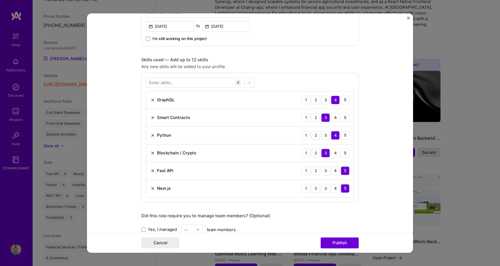
click at [293, 82] on div "Enter skills... 6 GraphQL 1 2 3 4 5 Smart Contracts 1 2 3 4 5 Python 1 2 3 4 5 …" at bounding box center [250, 137] width 218 height 129
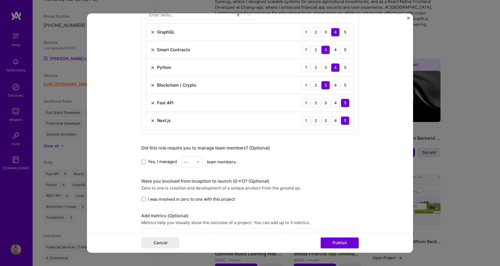
scroll to position [428, 0]
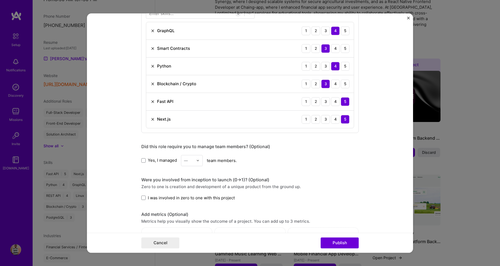
click at [141, 197] on form "Editing suggested project This project is suggested based on your LinkedIn, res…" at bounding box center [250, 132] width 326 height 239
click at [142, 197] on span at bounding box center [143, 197] width 4 height 4
click at [0, 0] on input "I was involved in zero to one with this project" at bounding box center [0, 0] width 0 height 0
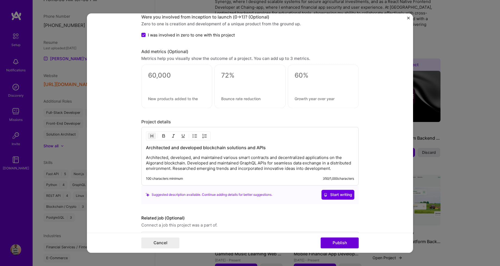
scroll to position [611, 0]
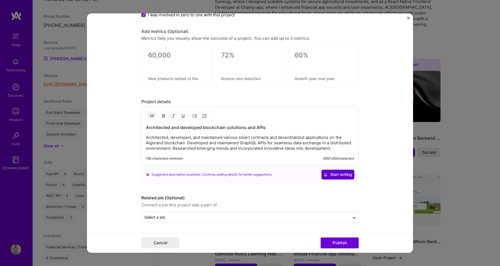
click at [348, 173] on span "Start writing" at bounding box center [338, 174] width 29 height 5
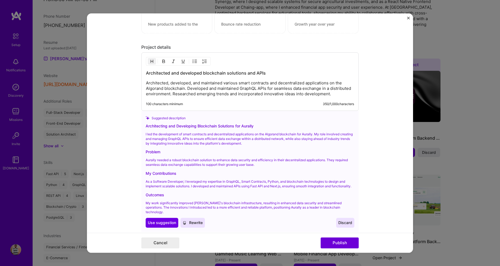
scroll to position [665, 0]
drag, startPoint x: 348, startPoint y: 173, endPoint x: 268, endPoint y: 184, distance: 80.9
click at [268, 184] on div "Architecting and Developing Blockchain Solutions for Aurally I led the developm…" at bounding box center [250, 175] width 209 height 104
click at [246, 86] on p "Architected, developed, and maintained various smart contracts and decentralize…" at bounding box center [250, 88] width 208 height 16
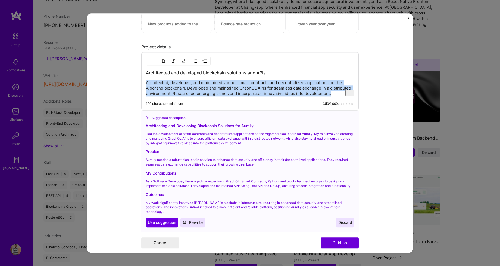
drag, startPoint x: 147, startPoint y: 82, endPoint x: 296, endPoint y: 98, distance: 149.8
click at [296, 98] on div "Architected and developed blockchain solutions and APIs Architected, developed,…" at bounding box center [250, 81] width 218 height 58
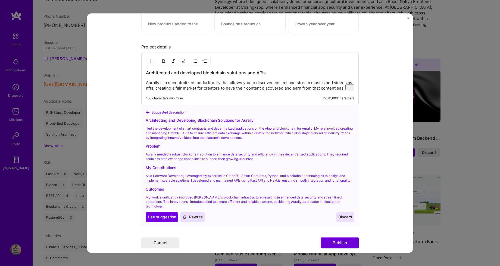
click at [193, 214] on span "Rewrite" at bounding box center [193, 216] width 20 height 5
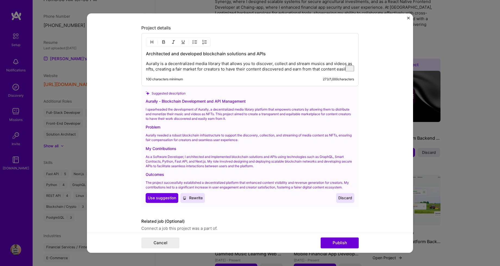
scroll to position [685, 0]
click at [156, 198] on span "Use suggestion" at bounding box center [162, 196] width 28 height 5
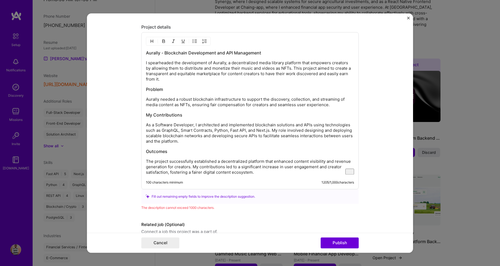
click at [213, 140] on p "As a Software Developer, I architected and implemented blockchain solutions and…" at bounding box center [250, 133] width 208 height 22
click at [162, 131] on p "As a Software Developer, I architected and implemented blockchain solutions and…" at bounding box center [250, 133] width 208 height 22
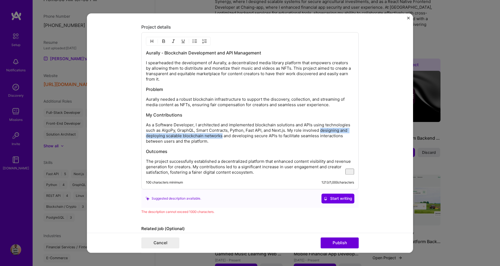
drag, startPoint x: 320, startPoint y: 129, endPoint x: 222, endPoint y: 138, distance: 98.5
click at [222, 138] on p "As a Software Developer, I architected and implemented blockchain solutions and…" at bounding box center [250, 133] width 208 height 22
click at [200, 153] on html "Setup Notifications Discovery Missions Invite [DOMAIN_NAME] Profile Close Show …" at bounding box center [250, 168] width 500 height 657
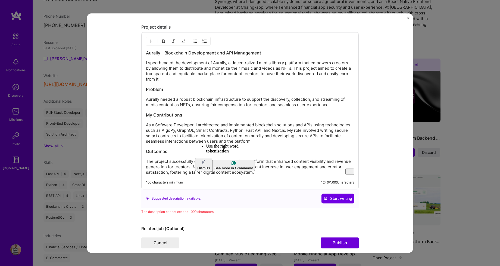
click at [219, 153] on html "Setup Notifications Discovery Missions Invite [DOMAIN_NAME] Profile Close Show …" at bounding box center [250, 168] width 500 height 657
click at [253, 136] on p "As a Software Developer, I architected and implemented blockchain solutions and…" at bounding box center [250, 133] width 208 height 22
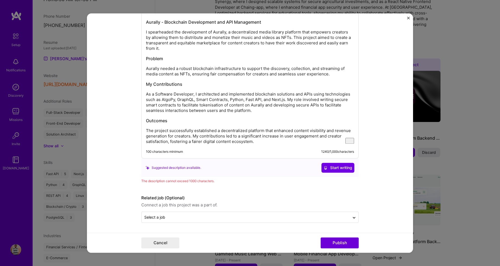
click at [279, 126] on div "Aurally - Blockchain Development and API Management I spearheaded the developme…" at bounding box center [250, 81] width 208 height 125
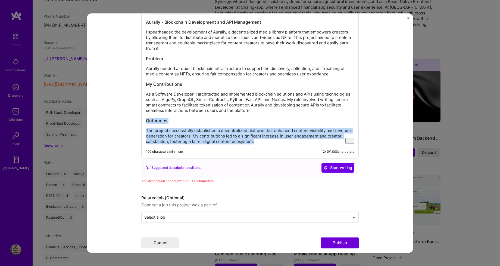
drag, startPoint x: 256, startPoint y: 140, endPoint x: 147, endPoint y: 116, distance: 111.7
click at [147, 116] on div "Aurally - Blockchain Development and API Management I spearheaded the developme…" at bounding box center [250, 81] width 208 height 125
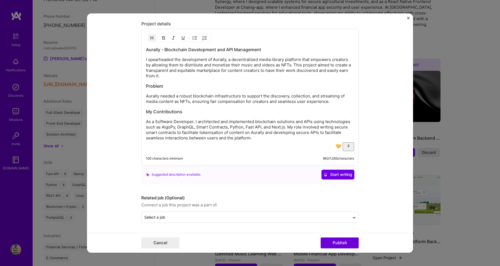
scroll to position [678, 0]
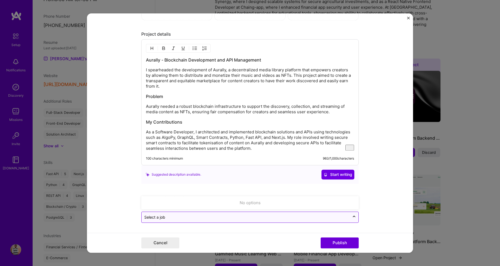
click at [233, 218] on input "text" at bounding box center [245, 217] width 203 height 6
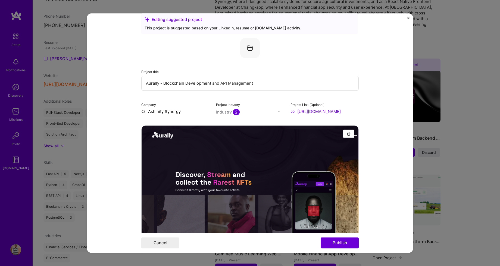
scroll to position [0, 0]
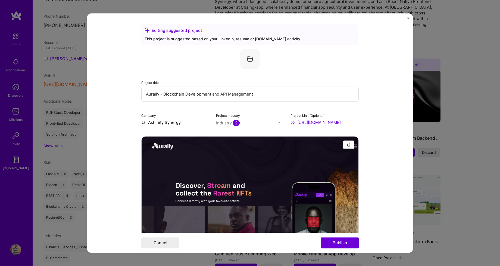
click at [189, 121] on input "Ashinity Synergy" at bounding box center [175, 122] width 68 height 6
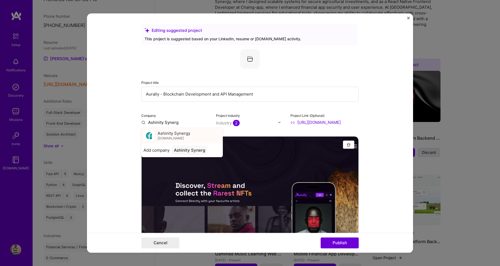
click at [165, 137] on span "[DOMAIN_NAME]" at bounding box center [171, 138] width 26 height 4
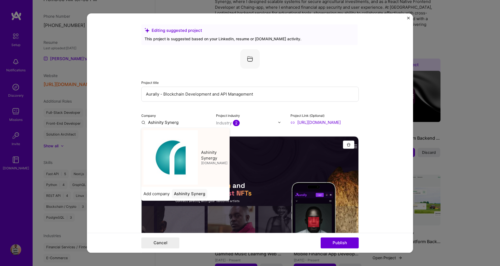
type input "Ashinity Synergy"
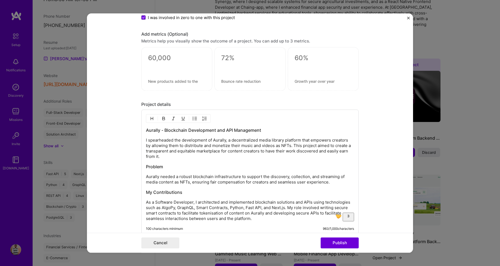
scroll to position [612, 0]
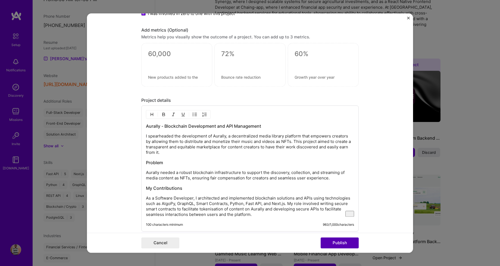
click at [346, 243] on button "Publish" at bounding box center [340, 242] width 38 height 11
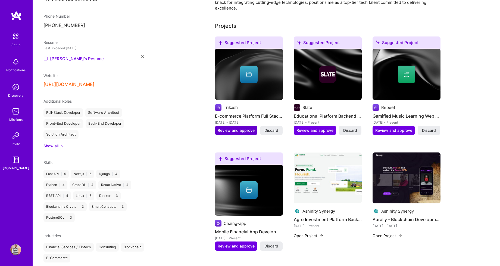
scroll to position [182, 0]
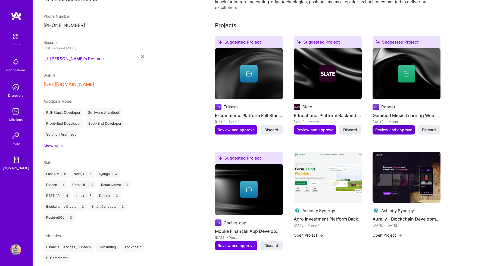
click at [380, 127] on span "Review and approve" at bounding box center [393, 129] width 37 height 5
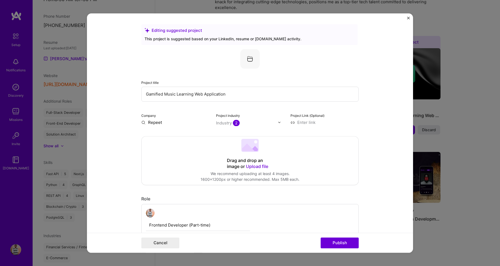
click at [198, 122] on input "Repeet" at bounding box center [175, 122] width 68 height 6
click at [167, 123] on input "Repeet" at bounding box center [175, 122] width 68 height 6
type input "Repeet"
click at [177, 134] on div "Repeet" at bounding box center [181, 135] width 18 height 10
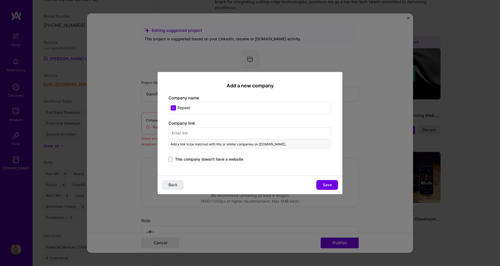
click at [198, 132] on input "text" at bounding box center [250, 133] width 163 height 12
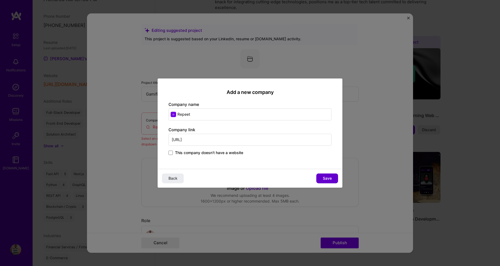
type input "[URL]"
click at [325, 179] on span "Save" at bounding box center [327, 177] width 9 height 5
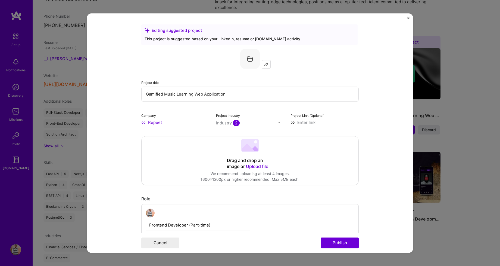
click at [310, 123] on input at bounding box center [325, 122] width 68 height 6
type input "[URL]"
click at [235, 90] on input "Gamified Music Learning Web Application" at bounding box center [250, 93] width 218 height 15
type input "Reepeet - Gamified Music Learning Web Application"
click at [255, 164] on div "Drag and drop an image or Upload file" at bounding box center [250, 163] width 46 height 12
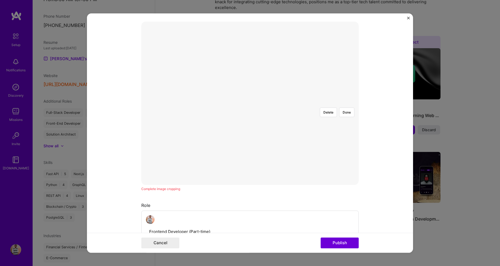
scroll to position [115, 0]
click at [345, 107] on button "Done" at bounding box center [346, 112] width 15 height 10
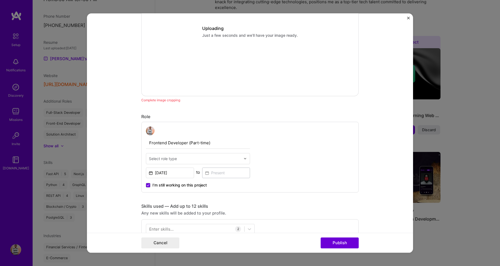
scroll to position [206, 0]
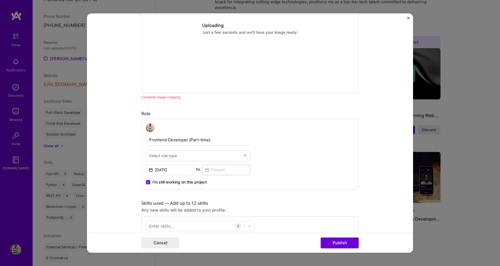
click at [210, 158] on input "text" at bounding box center [195, 156] width 92 height 6
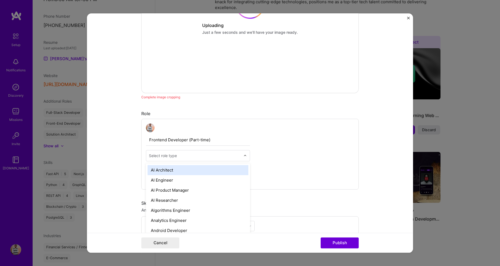
click at [152, 141] on input "Frontend Developer (Part-time)" at bounding box center [198, 139] width 104 height 11
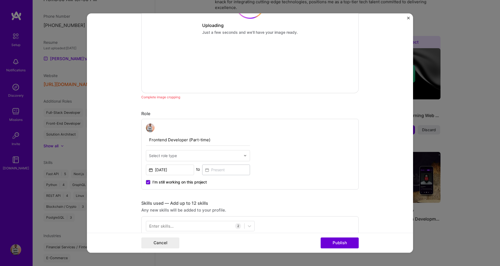
click at [152, 141] on input "Frontend Developer (Part-time)" at bounding box center [198, 139] width 104 height 11
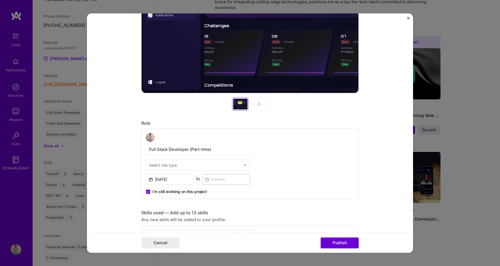
type input "Full Stack Developer (Part-time)"
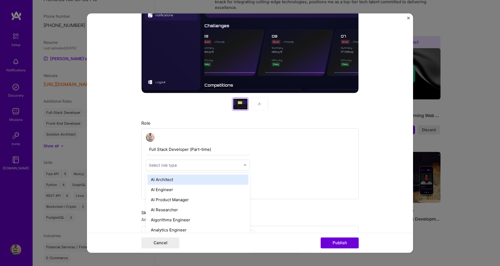
click at [173, 169] on div "Select role type" at bounding box center [194, 165] width 97 height 11
type input "Soft"
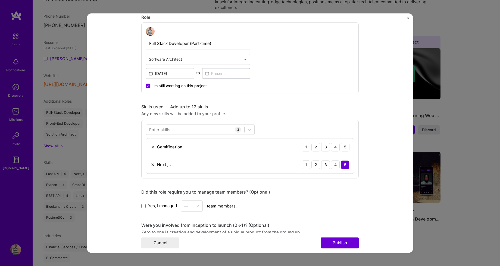
scroll to position [312, 0]
click at [154, 147] on img at bounding box center [153, 146] width 4 height 4
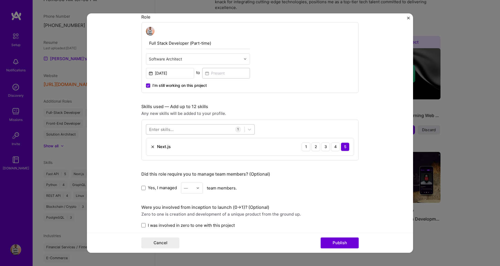
click at [203, 126] on div at bounding box center [195, 129] width 98 height 9
click at [151, 152] on span at bounding box center [151, 151] width 4 height 4
click at [0, 0] on input "checkbox" at bounding box center [0, 0] width 0 height 0
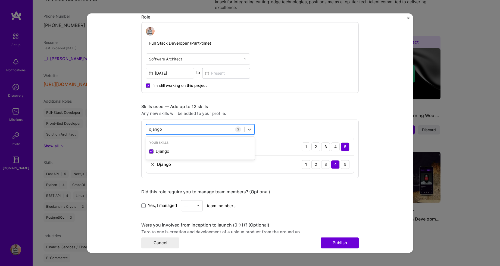
click at [179, 128] on div "django django" at bounding box center [195, 129] width 98 height 9
type input "d"
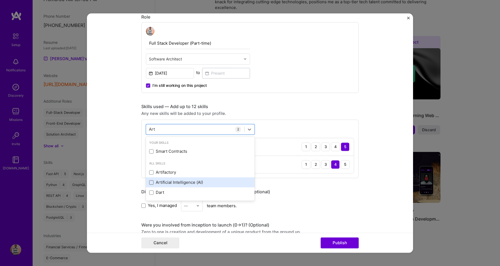
click at [152, 182] on span at bounding box center [151, 182] width 4 height 4
click at [0, 0] on input "checkbox" at bounding box center [0, 0] width 0 height 0
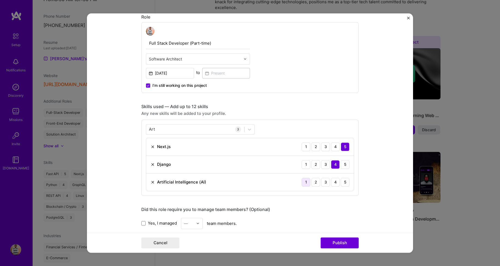
click at [308, 182] on div "1" at bounding box center [306, 182] width 9 height 9
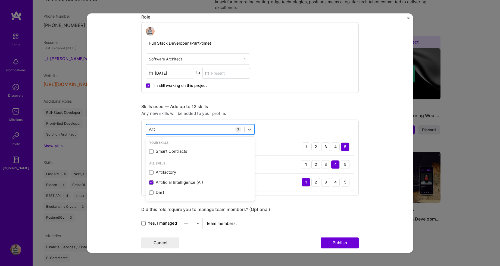
click at [201, 127] on div "Art Art" at bounding box center [195, 129] width 98 height 9
type input "A"
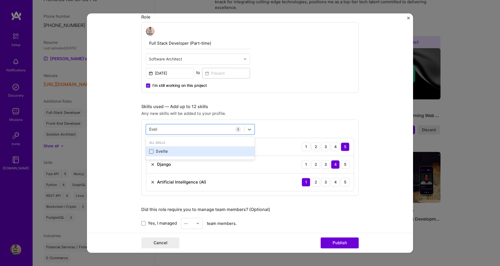
click at [152, 150] on span at bounding box center [151, 151] width 4 height 4
click at [0, 0] on input "checkbox" at bounding box center [0, 0] width 0 height 0
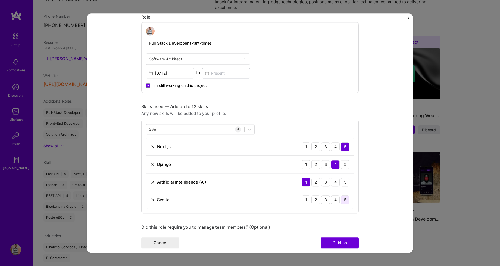
click at [345, 199] on div "5" at bounding box center [345, 199] width 9 height 9
click at [188, 129] on div "[PERSON_NAME]" at bounding box center [195, 129] width 98 height 9
type input "S"
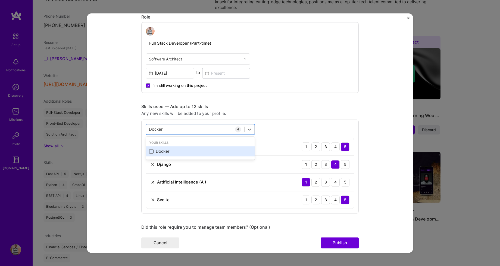
click at [152, 153] on span at bounding box center [151, 151] width 4 height 4
click at [0, 0] on input "checkbox" at bounding box center [0, 0] width 0 height 0
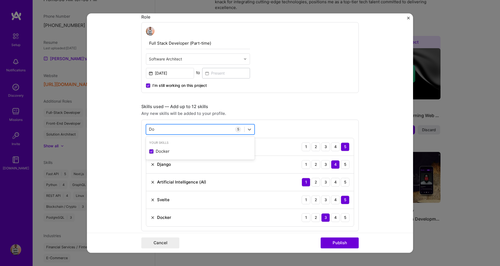
type input "D"
click at [152, 152] on span at bounding box center [151, 151] width 4 height 4
click at [0, 0] on input "checkbox" at bounding box center [0, 0] width 0 height 0
type input "l"
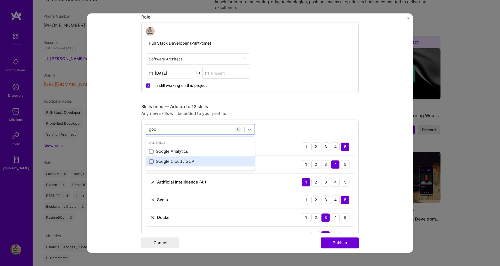
click at [151, 162] on span at bounding box center [151, 161] width 4 height 4
click at [0, 0] on input "checkbox" at bounding box center [0, 0] width 0 height 0
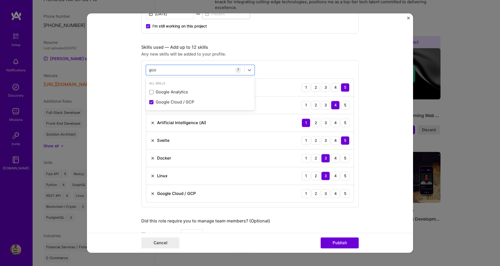
scroll to position [377, 0]
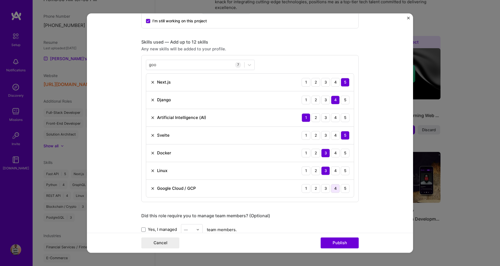
click at [332, 188] on div "4" at bounding box center [335, 188] width 9 height 9
click at [210, 65] on div "goo goo" at bounding box center [195, 64] width 98 height 9
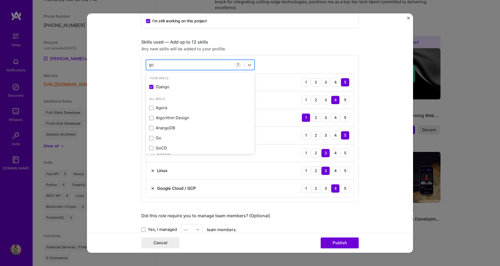
type input "g"
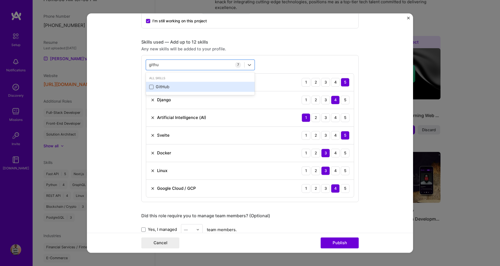
click at [151, 86] on span at bounding box center [151, 87] width 4 height 4
click at [0, 0] on input "checkbox" at bounding box center [0, 0] width 0 height 0
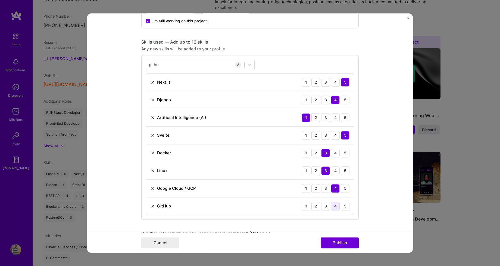
click at [337, 207] on div "4" at bounding box center [335, 205] width 9 height 9
click at [202, 62] on div "githu githu" at bounding box center [195, 64] width 98 height 9
type input "g"
type input "c"
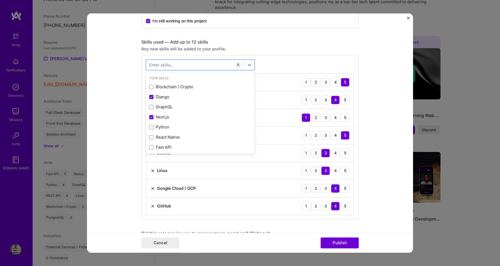
click at [304, 44] on div "Skills used — Add up to 12 skills" at bounding box center [250, 42] width 218 height 6
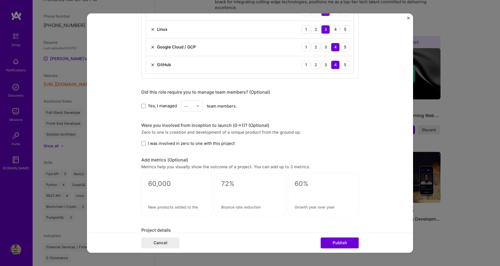
scroll to position [518, 0]
click at [143, 142] on span at bounding box center [143, 143] width 4 height 4
click at [0, 0] on input "I was involved in zero to one with this project" at bounding box center [0, 0] width 0 height 0
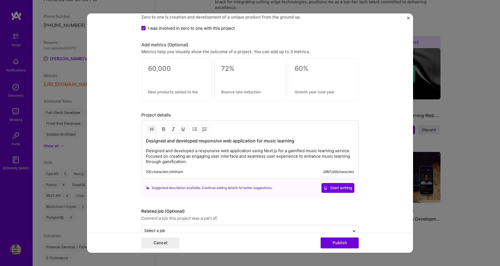
scroll to position [646, 0]
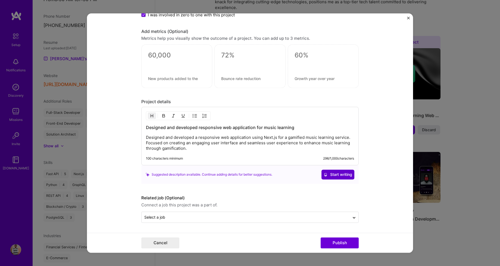
click at [338, 173] on span "Start writing" at bounding box center [338, 174] width 29 height 5
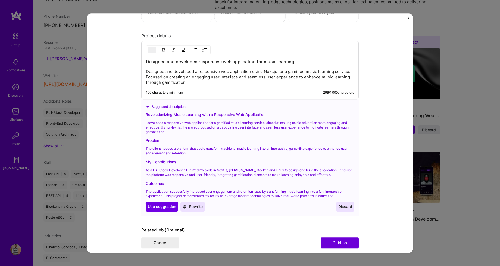
scroll to position [712, 0]
click at [167, 208] on span "Use suggestion" at bounding box center [162, 205] width 28 height 5
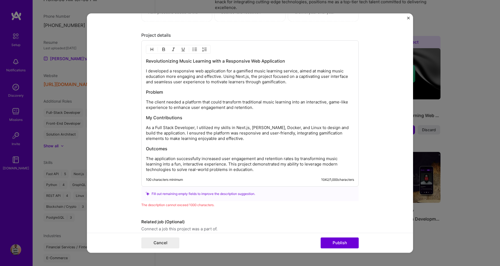
click at [248, 77] on p "I developed a responsive web application for a gamified music learning service,…" at bounding box center [250, 76] width 208 height 16
click at [281, 85] on p "I developed a responsive web application for a gamified music learning service,…" at bounding box center [250, 76] width 208 height 16
click at [248, 78] on p "I developed a responsive web application for a gamified music learning service,…" at bounding box center [250, 76] width 208 height 16
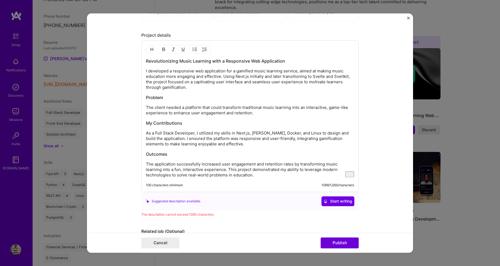
click at [247, 133] on p "As a Full Stack Developer, I utilized my skills in Next.js, [PERSON_NAME], Dock…" at bounding box center [250, 138] width 208 height 16
click at [207, 145] on html "Setup Notifications Discovery Missions Invite [DOMAIN_NAME] Profile Close Show …" at bounding box center [250, 146] width 500 height 657
click at [305, 151] on html "Setup Notifications Discovery Missions Invite [DOMAIN_NAME] Profile Close Show …" at bounding box center [250, 146] width 500 height 657
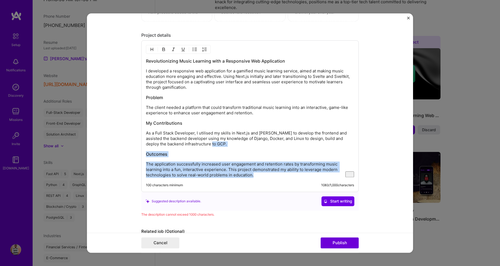
drag, startPoint x: 224, startPoint y: 174, endPoint x: 143, endPoint y: 148, distance: 84.6
click at [143, 148] on div "Revolutionizing Music Learning with a Responsive Web Application I developed a …" at bounding box center [250, 115] width 218 height 151
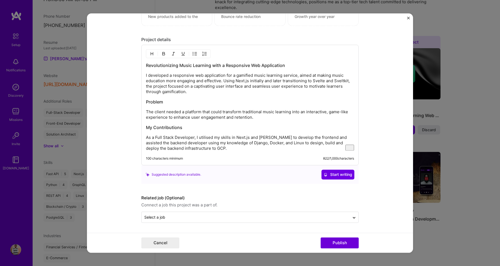
scroll to position [708, 0]
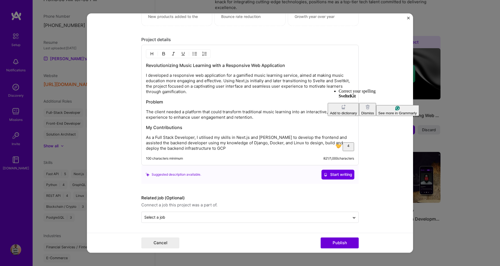
click at [340, 97] on html "Setup Notifications Discovery Missions Invite [DOMAIN_NAME] Profile Close Show …" at bounding box center [250, 146] width 500 height 657
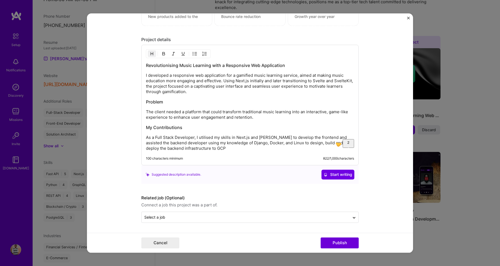
click at [164, 79] on html "Setup Notifications Discovery Missions Invite [DOMAIN_NAME] Profile Close Show …" at bounding box center [250, 146] width 500 height 657
click at [347, 247] on button "Publish" at bounding box center [340, 242] width 38 height 11
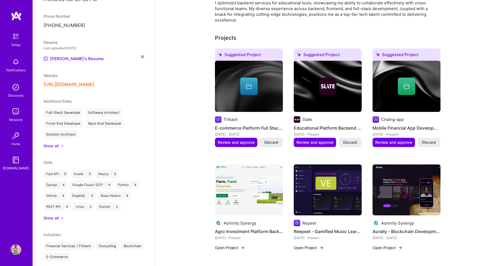
scroll to position [169, 0]
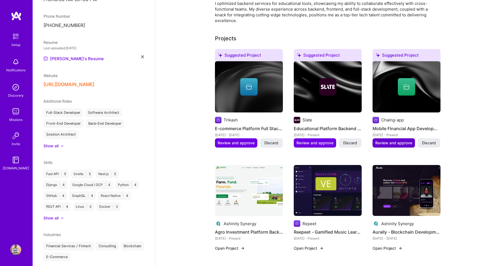
click at [391, 140] on span "Review and approve" at bounding box center [393, 142] width 37 height 5
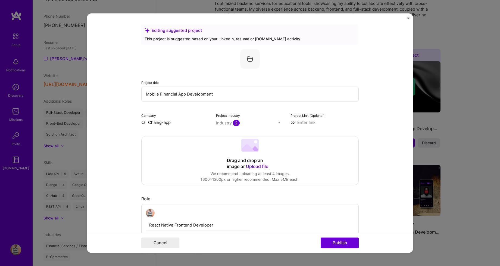
click at [144, 94] on input "Mobile Financial App Development" at bounding box center [250, 93] width 218 height 15
type input "ChangeApp - Mobile Financial App Development"
click at [180, 122] on input "Chaing-app" at bounding box center [175, 122] width 68 height 6
type input "ChangeApp"
click at [191, 135] on div "ChangeApp" at bounding box center [185, 135] width 27 height 10
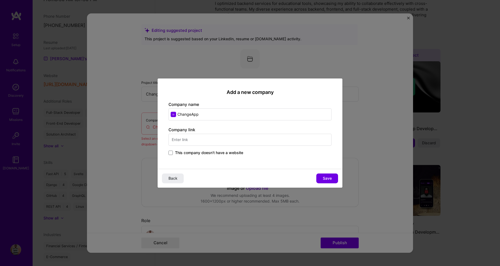
click at [206, 139] on input "text" at bounding box center [250, 139] width 163 height 12
type input "[URL][DOMAIN_NAME]"
click at [326, 180] on span "Save" at bounding box center [327, 177] width 9 height 5
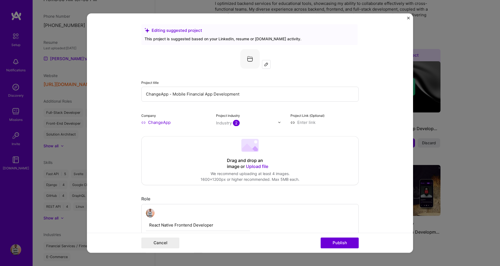
click at [252, 166] on span "Upload file" at bounding box center [257, 165] width 22 height 5
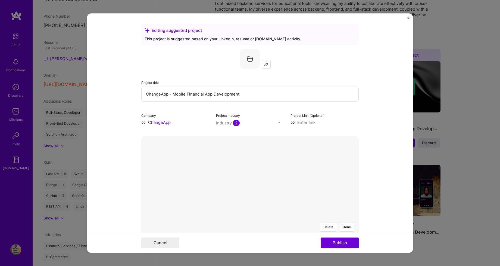
click at [322, 125] on input at bounding box center [325, 122] width 68 height 6
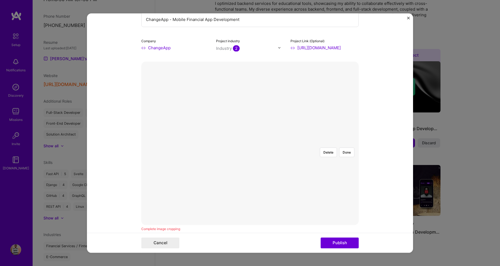
scroll to position [80, 0]
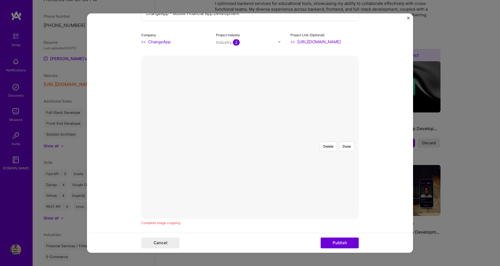
click at [271, 144] on div at bounding box center [288, 172] width 76 height 57
click at [271, 146] on div at bounding box center [288, 174] width 76 height 57
click at [339, 42] on input "[URL][DOMAIN_NAME]" at bounding box center [325, 42] width 68 height 6
type input "[URL][DOMAIN_NAME]"
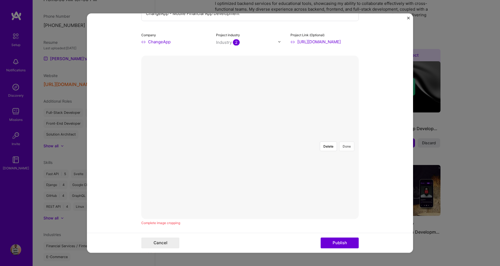
click at [350, 141] on button "Done" at bounding box center [346, 146] width 15 height 10
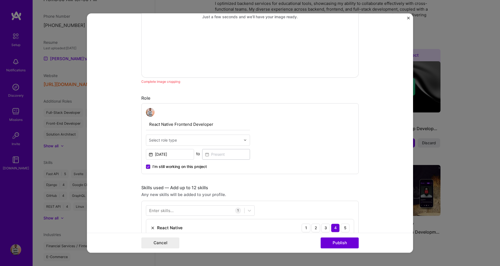
scroll to position [222, 0]
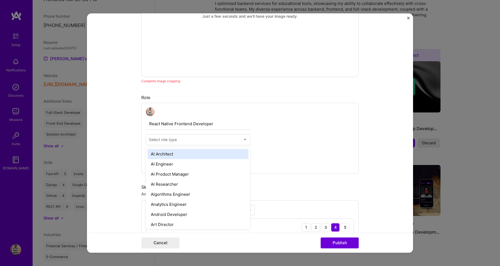
click at [210, 139] on input "text" at bounding box center [195, 139] width 92 height 6
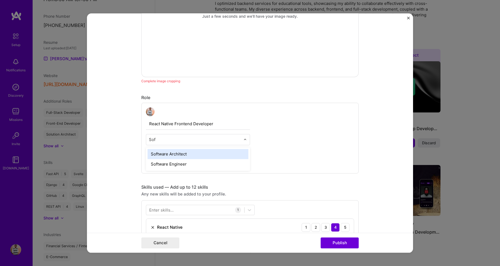
type input "Soft"
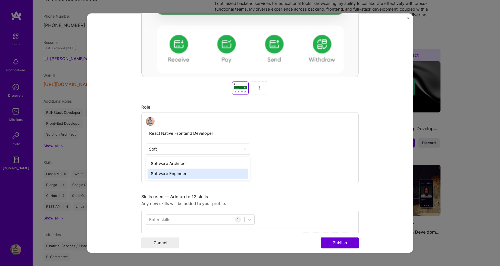
click at [154, 173] on div "Software Engineer" at bounding box center [198, 173] width 101 height 10
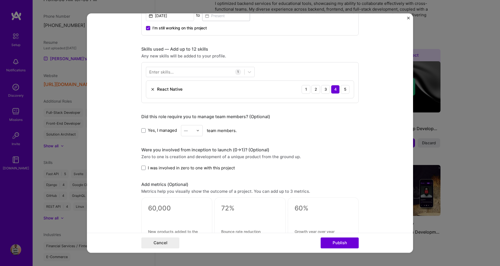
scroll to position [371, 0]
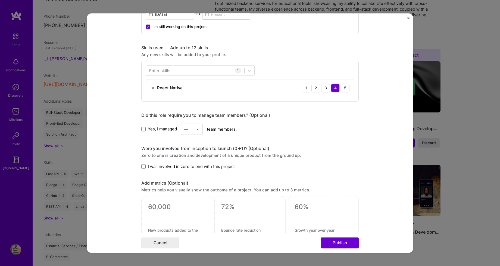
click at [147, 167] on label "I was involved in zero to one with this project" at bounding box center [188, 166] width 94 height 6
click at [0, 0] on input "I was involved in zero to one with this project" at bounding box center [0, 0] width 0 height 0
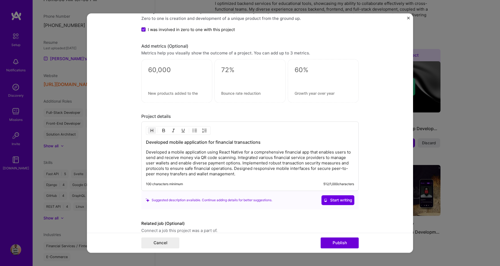
scroll to position [533, 0]
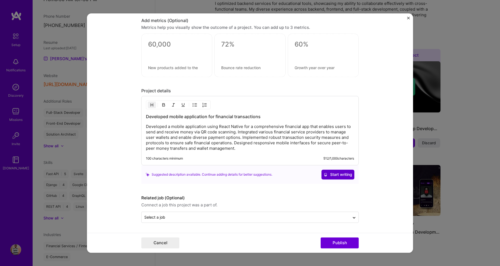
click at [333, 178] on button "Start writing" at bounding box center [338, 174] width 33 height 10
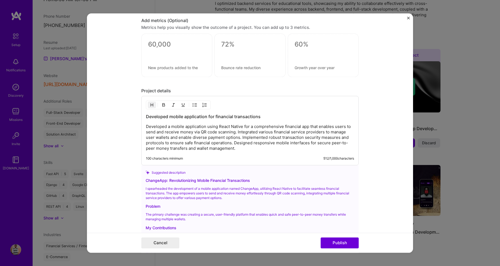
scroll to position [636, 0]
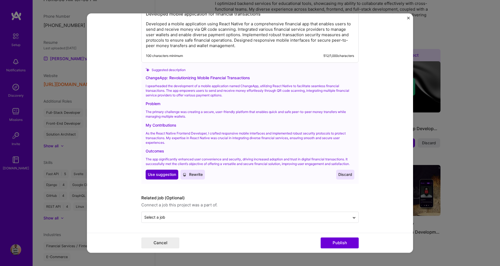
click at [162, 177] on span "Use suggestion" at bounding box center [162, 174] width 28 height 5
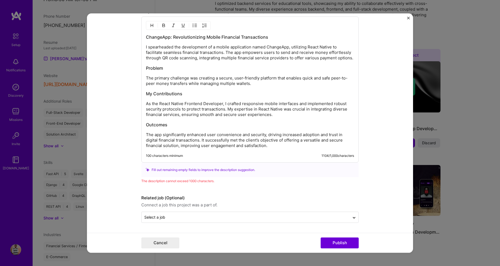
scroll to position [606, 0]
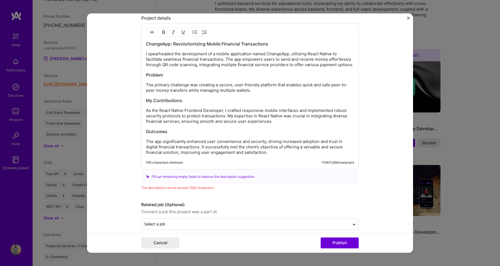
click at [265, 142] on p "The app significantly enhanced user convenience and security, driving increased…" at bounding box center [250, 147] width 208 height 16
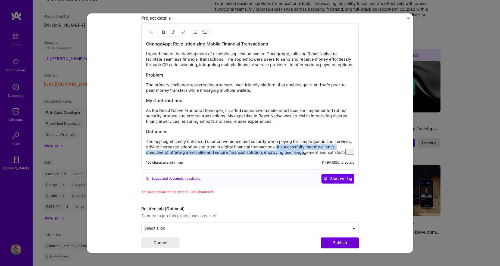
drag, startPoint x: 275, startPoint y: 147, endPoint x: 282, endPoint y: 152, distance: 8.4
click at [282, 152] on p "The app significantly enhanced user convenience and security when paying for si…" at bounding box center [250, 147] width 208 height 16
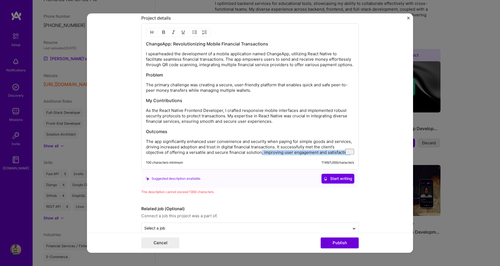
drag, startPoint x: 242, startPoint y: 153, endPoint x: 329, endPoint y: 155, distance: 87.3
click at [329, 155] on div "ChangeApp: Revolutionizing Mobile Financial Transactions I spearheaded the deve…" at bounding box center [250, 96] width 218 height 146
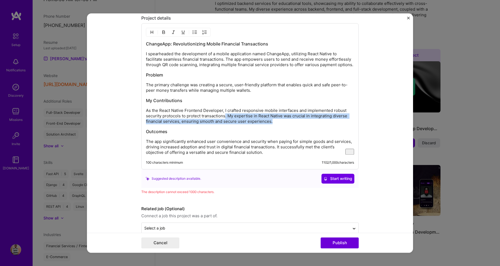
drag, startPoint x: 225, startPoint y: 116, endPoint x: 272, endPoint y: 122, distance: 47.5
click at [272, 122] on p "As the React Native Frontend Developer, I crafted responsive mobile interfaces …" at bounding box center [250, 116] width 208 height 16
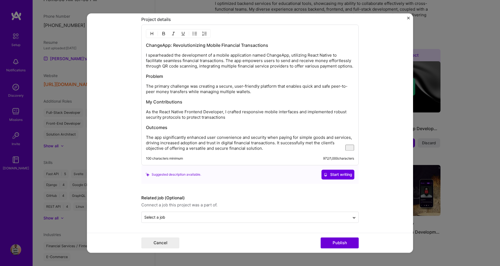
scroll to position [604, 0]
click at [299, 67] on html "Setup Notifications Discovery Missions Invite [DOMAIN_NAME] Profile Close Show …" at bounding box center [250, 153] width 500 height 645
click at [344, 242] on button "Publish" at bounding box center [340, 242] width 38 height 11
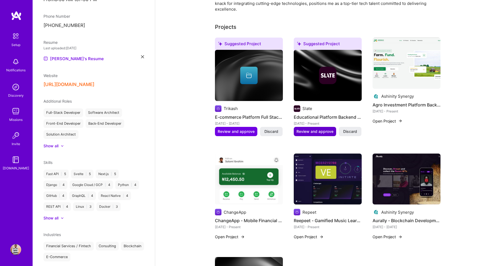
scroll to position [180, 0]
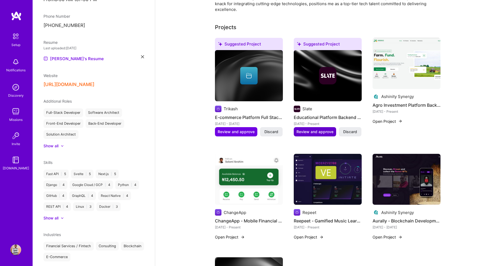
click at [305, 129] on span "Review and approve" at bounding box center [315, 131] width 37 height 5
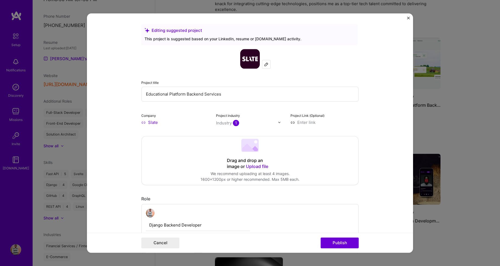
click at [146, 96] on input "Educational Platform Backend Services" at bounding box center [250, 93] width 218 height 15
type input "[DOMAIN_NAME] - Educational Platform Backend Services"
click at [166, 124] on input "Slate" at bounding box center [175, 122] width 68 height 6
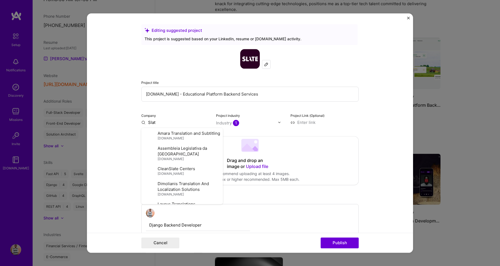
type input "Slate"
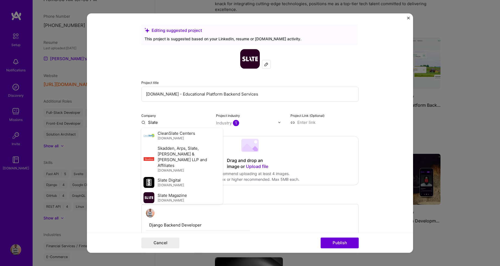
scroll to position [34, 0]
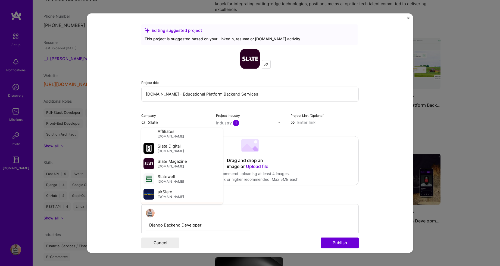
click at [179, 204] on div "Slate" at bounding box center [179, 209] width 15 height 10
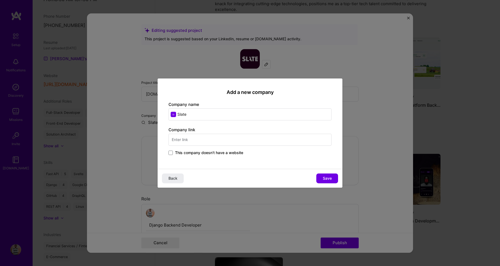
click at [225, 138] on input "text" at bounding box center [250, 139] width 163 height 12
type input "[URL][DOMAIN_NAME]"
click at [321, 180] on button "Save" at bounding box center [327, 178] width 22 height 10
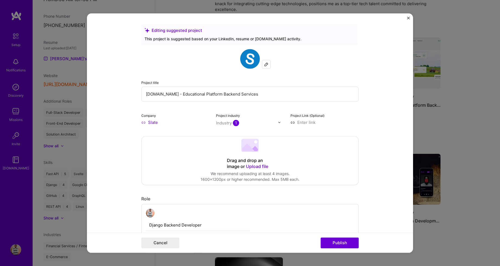
click at [306, 123] on input at bounding box center [325, 122] width 68 height 6
type input "[URL][DOMAIN_NAME]"
click at [257, 165] on span "Upload file" at bounding box center [257, 165] width 22 height 5
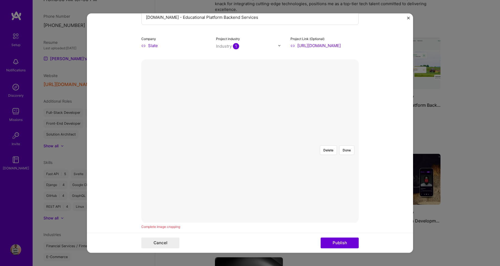
scroll to position [80, 0]
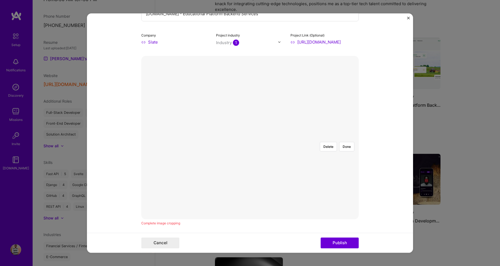
click at [278, 137] on div at bounding box center [355, 195] width 155 height 117
click at [250, 137] on div at bounding box center [250, 137] width 0 height 0
click at [283, 141] on div at bounding box center [358, 197] width 150 height 113
click at [250, 137] on img at bounding box center [250, 137] width 0 height 0
click at [348, 142] on button "Done" at bounding box center [346, 147] width 15 height 10
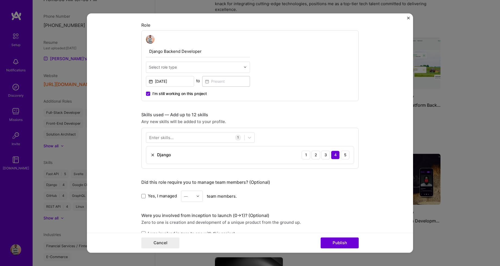
scroll to position [300, 0]
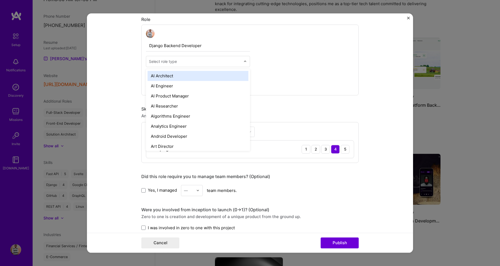
click at [214, 61] on input "text" at bounding box center [195, 61] width 92 height 6
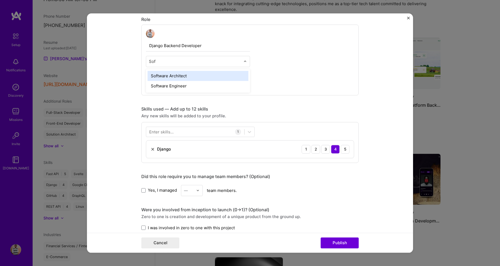
type input "Soft"
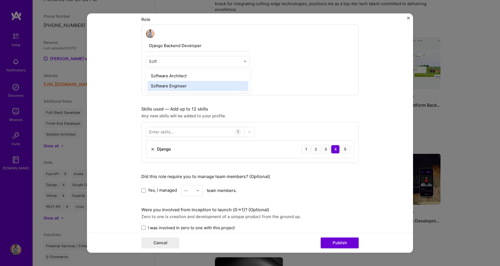
click at [174, 85] on div "Software Engineer" at bounding box center [198, 86] width 101 height 10
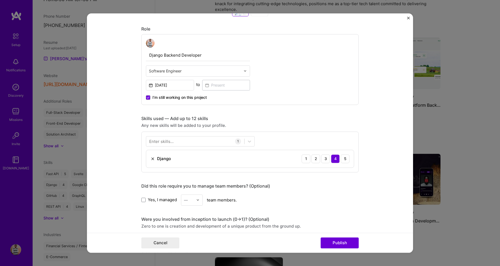
scroll to position [310, 0]
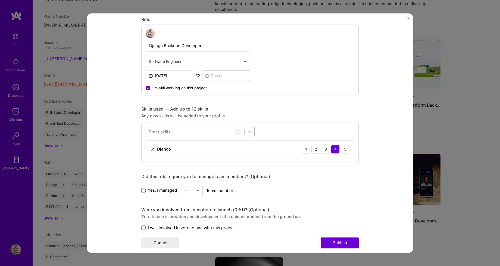
click at [194, 132] on div at bounding box center [195, 131] width 98 height 9
click at [151, 154] on span at bounding box center [151, 153] width 4 height 4
click at [0, 0] on input "checkbox" at bounding box center [0, 0] width 0 height 0
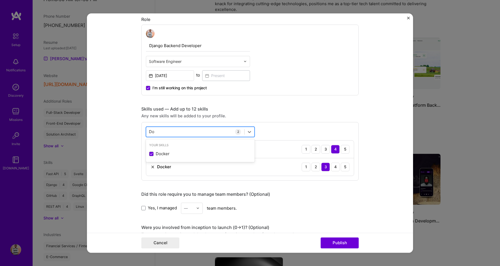
type input "D"
click at [152, 154] on span at bounding box center [151, 153] width 4 height 4
click at [0, 0] on input "checkbox" at bounding box center [0, 0] width 0 height 0
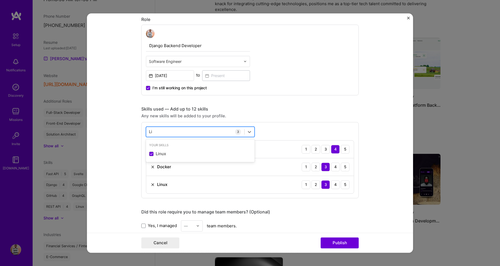
type input "L"
type input "d"
type input "D"
click at [274, 120] on div "Skills used — Add up to 12 skills Any new skills will be added to your profile.…" at bounding box center [250, 152] width 218 height 92
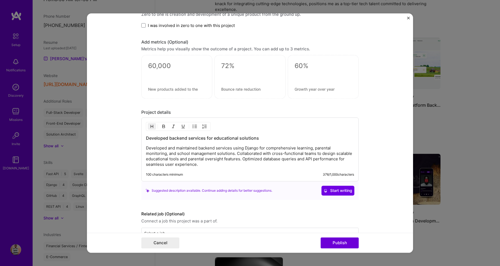
scroll to position [548, 0]
click at [332, 190] on span "Start writing" at bounding box center [338, 189] width 29 height 5
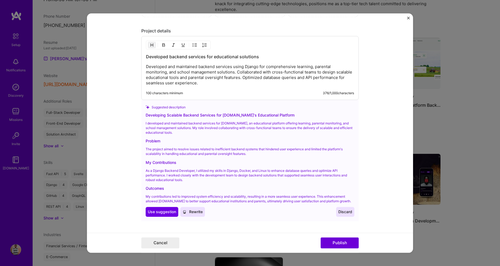
scroll to position [629, 0]
click at [163, 67] on p "Developed and maintained backend services using Django for comprehensive learni…" at bounding box center [250, 74] width 208 height 22
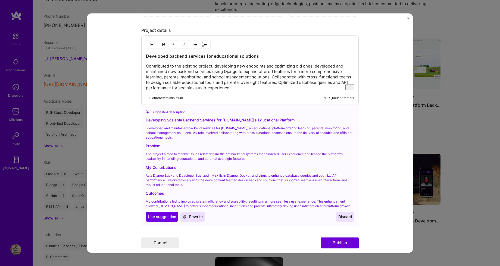
click at [190, 218] on span "Rewrite" at bounding box center [193, 216] width 20 height 5
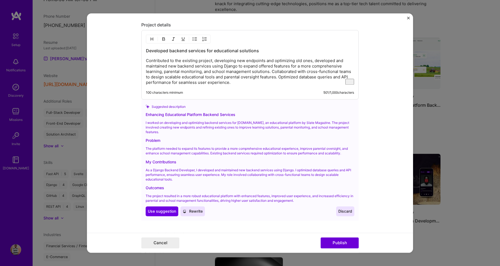
scroll to position [667, 0]
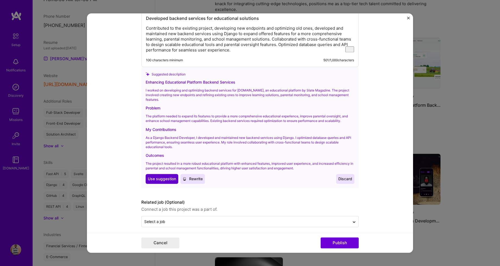
click at [167, 176] on span "Use suggestion" at bounding box center [162, 178] width 28 height 5
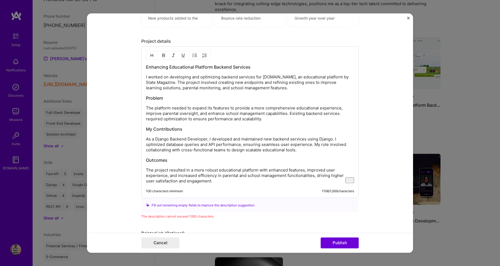
scroll to position [617, 0]
click at [336, 80] on p "I worked on developing and optimizing backend services for [DOMAIN_NAME], an ed…" at bounding box center [250, 83] width 208 height 16
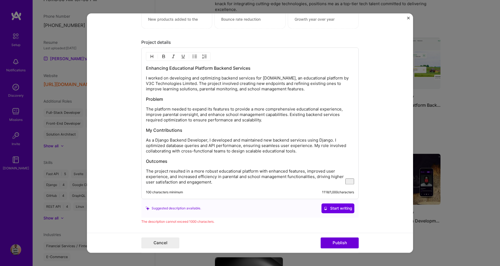
scroll to position [617, 0]
click at [166, 146] on p "As a Django Backend Developer, I developed and maintained new backend services …" at bounding box center [250, 145] width 208 height 16
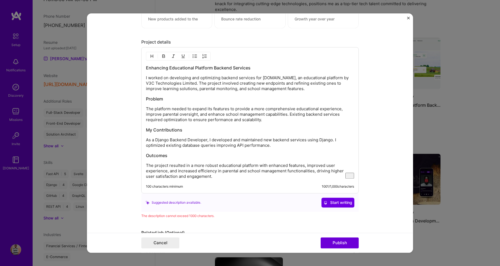
scroll to position [617, 0]
click at [229, 160] on html "Setup Notifications Discovery Missions Invite [DOMAIN_NAME] Profile Close Show …" at bounding box center [250, 142] width 500 height 645
click at [278, 160] on html "Setup Notifications Discovery Missions Invite [DOMAIN_NAME] Profile Close Show …" at bounding box center [250, 142] width 500 height 645
click at [264, 148] on p "As a Django Backend Developer, I developed and maintained new backend services …" at bounding box center [250, 142] width 208 height 11
click at [306, 165] on p "The project resulted in a more robust educational platform with enhanced featur…" at bounding box center [250, 171] width 208 height 16
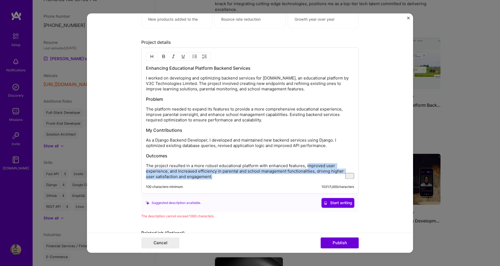
drag, startPoint x: 306, startPoint y: 165, endPoint x: 305, endPoint y: 175, distance: 9.8
click at [305, 175] on p "The project resulted in a more robust educational platform with enhanced featur…" at bounding box center [250, 171] width 208 height 16
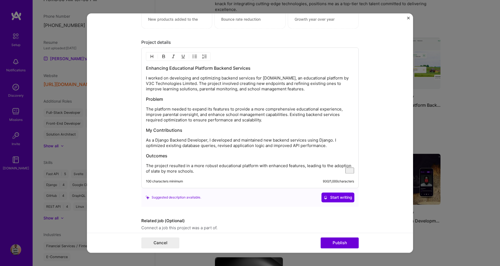
scroll to position [617, 0]
click at [160, 172] on p "The project resulted in a more robust educational platform with enhanced featur…" at bounding box center [250, 168] width 208 height 11
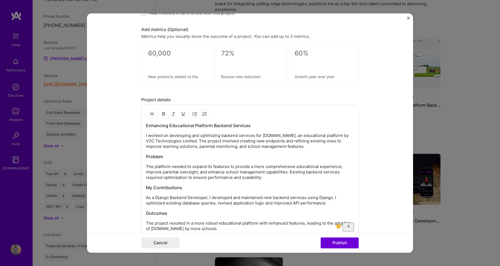
scroll to position [640, 0]
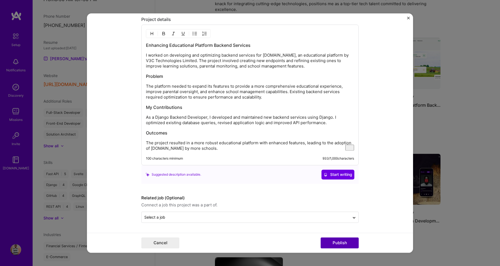
click at [349, 242] on button "Publish" at bounding box center [340, 242] width 38 height 11
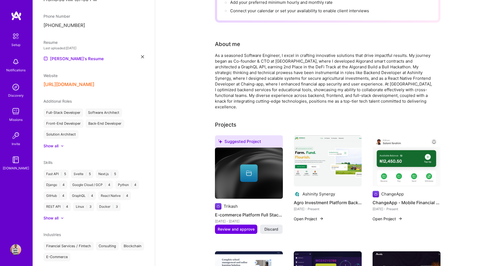
scroll to position [82, 0]
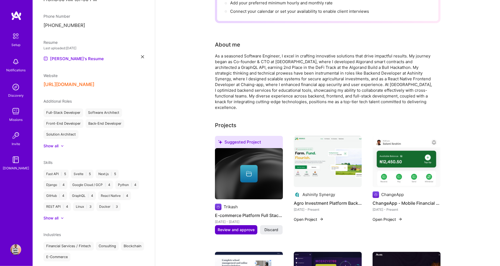
click at [235, 227] on span "Review and approve" at bounding box center [236, 229] width 37 height 5
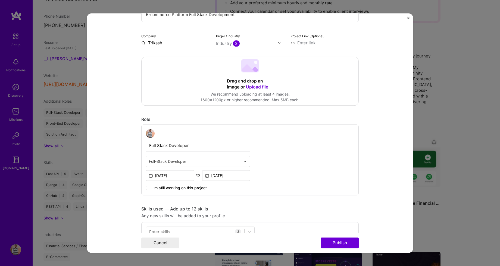
scroll to position [0, 0]
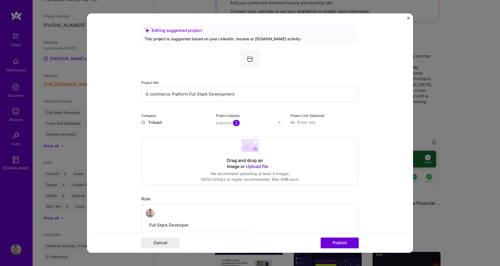
click at [408, 18] on img "Close" at bounding box center [408, 18] width 3 height 3
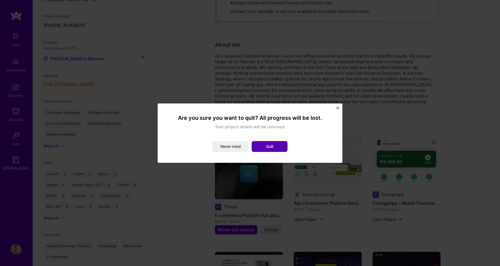
click at [272, 146] on button "Quit" at bounding box center [270, 146] width 36 height 11
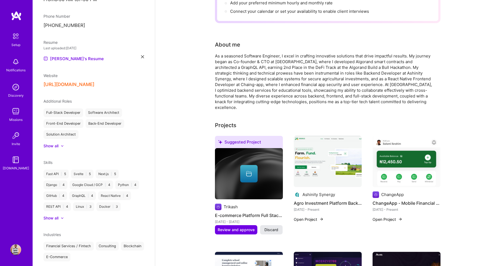
click at [268, 227] on span "Discard" at bounding box center [272, 229] width 14 height 5
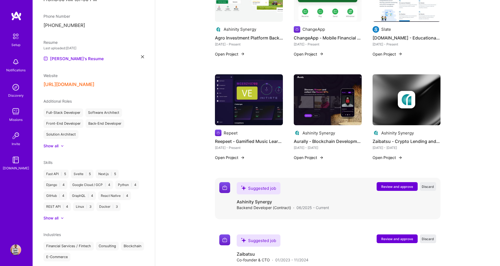
scroll to position [254, 0]
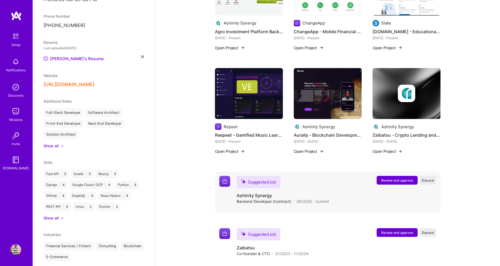
click at [386, 178] on span "Review and approve" at bounding box center [397, 180] width 32 height 5
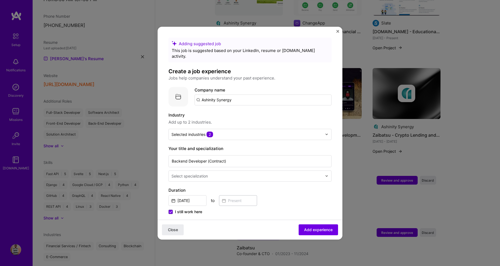
click at [268, 95] on input "Ashinity Synergy" at bounding box center [263, 99] width 137 height 11
click at [215, 116] on span "[DOMAIN_NAME]" at bounding box center [224, 118] width 26 height 4
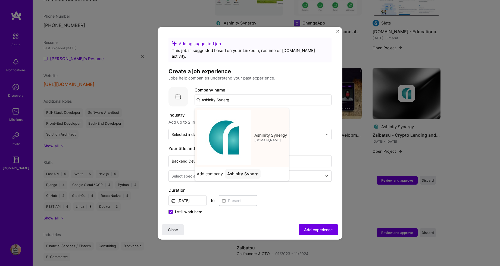
type input "Ashinity Synergy"
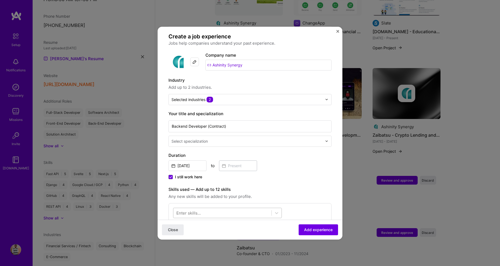
scroll to position [35, 0]
click at [221, 138] on input "text" at bounding box center [248, 141] width 152 height 6
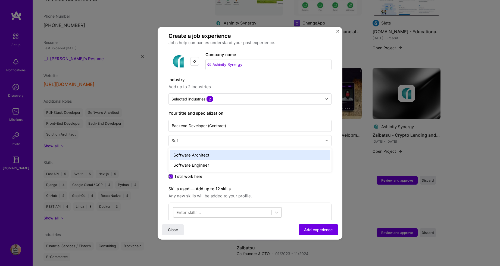
type input "Soft"
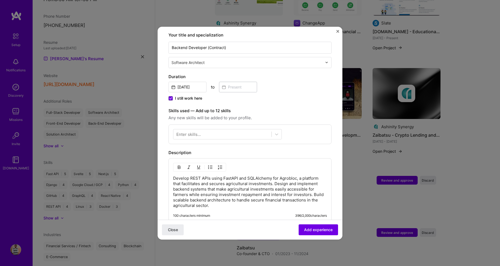
scroll to position [117, 0]
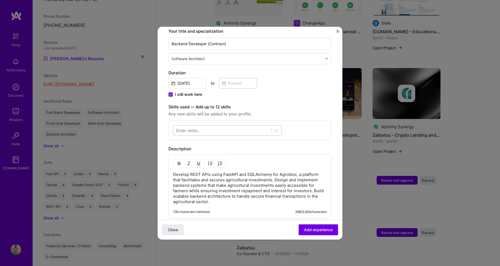
click at [213, 126] on div at bounding box center [222, 130] width 98 height 9
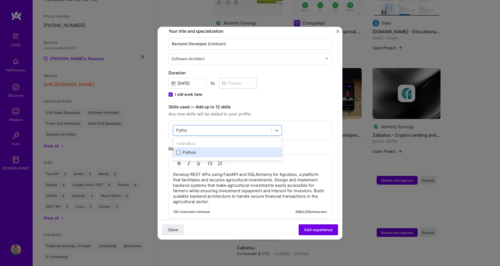
click at [178, 150] on span at bounding box center [178, 152] width 4 height 4
click at [0, 0] on input "checkbox" at bounding box center [0, 0] width 0 height 0
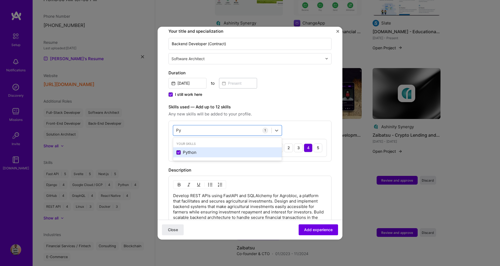
type input "P"
click at [179, 150] on span at bounding box center [178, 152] width 4 height 4
click at [0, 0] on input "checkbox" at bounding box center [0, 0] width 0 height 0
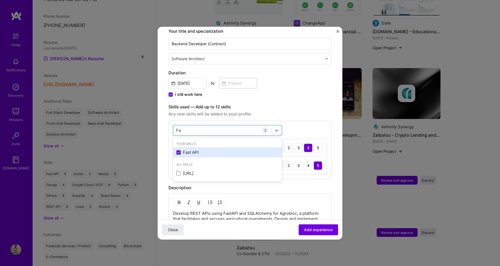
type input "F"
click at [176, 150] on span at bounding box center [178, 152] width 4 height 4
click at [0, 0] on input "checkbox" at bounding box center [0, 0] width 0 height 0
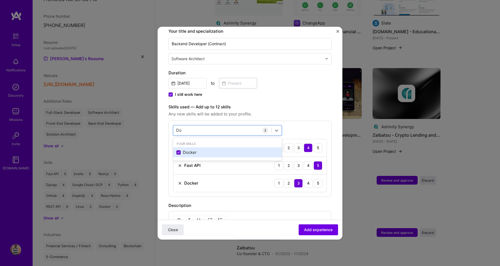
type input "D"
click at [179, 150] on span at bounding box center [178, 152] width 4 height 4
click at [0, 0] on input "checkbox" at bounding box center [0, 0] width 0 height 0
type input "L"
click at [178, 150] on span at bounding box center [178, 152] width 4 height 4
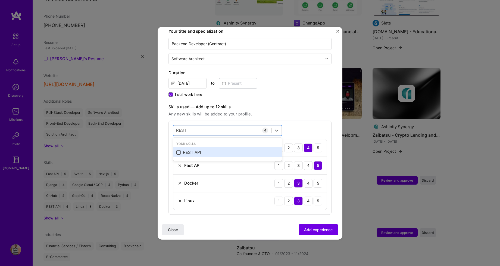
click at [0, 0] on input "checkbox" at bounding box center [0, 0] width 0 height 0
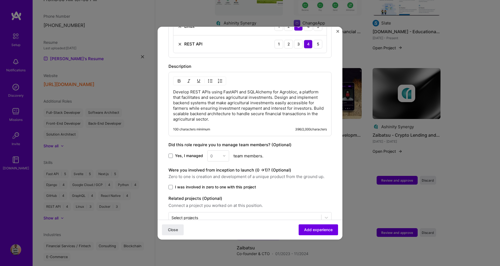
scroll to position [300, 0]
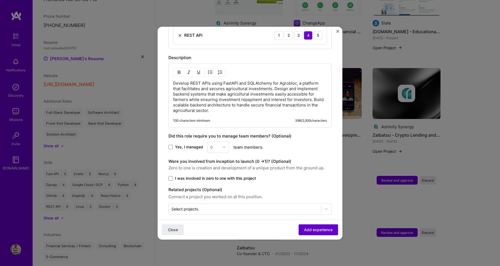
type input "REST"
click at [318, 229] on span "Add experience" at bounding box center [318, 228] width 29 height 5
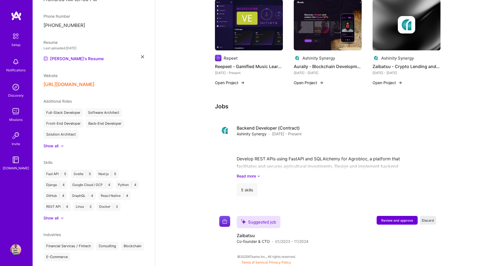
scroll to position [310, 0]
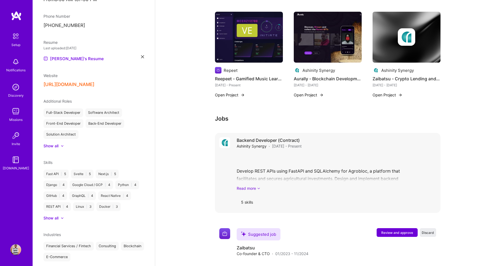
click at [250, 185] on link "Read more" at bounding box center [337, 188] width 200 height 6
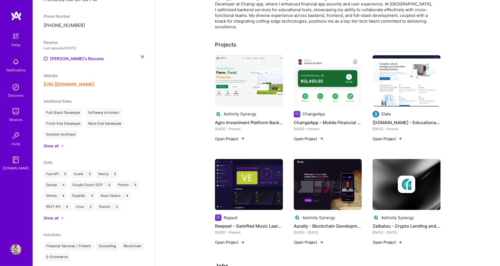
scroll to position [334, 0]
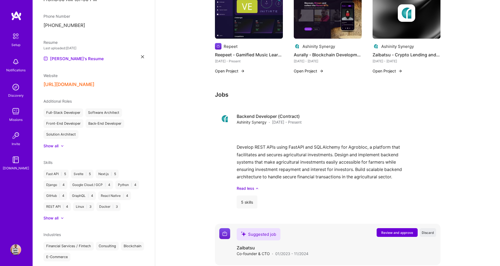
click at [390, 230] on span "Review and approve" at bounding box center [397, 232] width 32 height 5
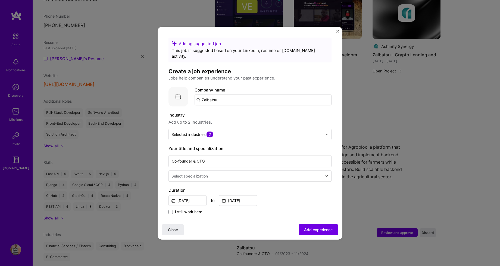
click at [243, 94] on input "Zaibatsu" at bounding box center [263, 99] width 137 height 11
type input "Z"
click at [219, 116] on span "[DOMAIN_NAME]" at bounding box center [224, 118] width 26 height 4
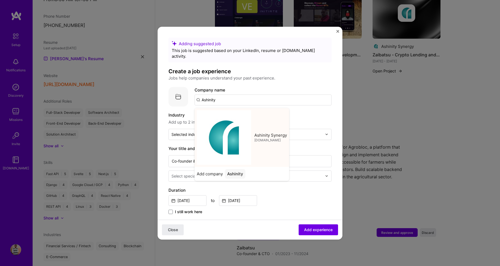
type input "Ashinity Synergy"
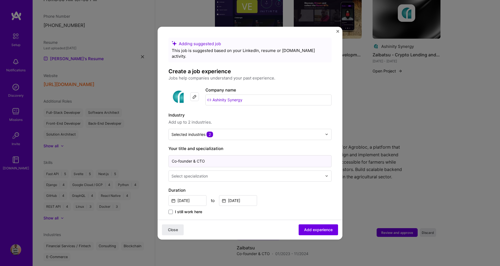
click at [218, 156] on input "Co-founder & CTO" at bounding box center [250, 161] width 163 height 12
type input "Co-founder & CTO - Zaibatsu"
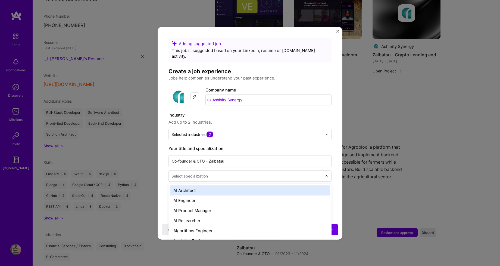
click at [207, 173] on div "Select specialization" at bounding box center [190, 176] width 36 height 6
type input "Soft"
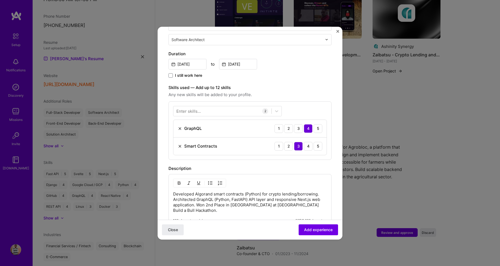
scroll to position [137, 0]
click at [241, 106] on div at bounding box center [222, 110] width 98 height 9
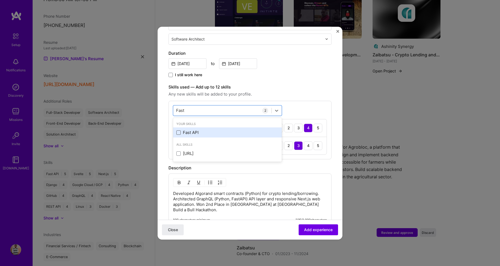
click at [180, 130] on span at bounding box center [178, 132] width 4 height 4
click at [0, 0] on input "checkbox" at bounding box center [0, 0] width 0 height 0
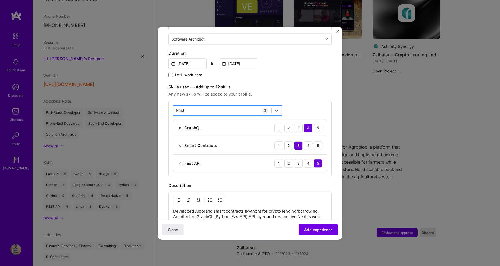
click at [211, 106] on div "Fast Fast" at bounding box center [222, 110] width 98 height 9
type input "F"
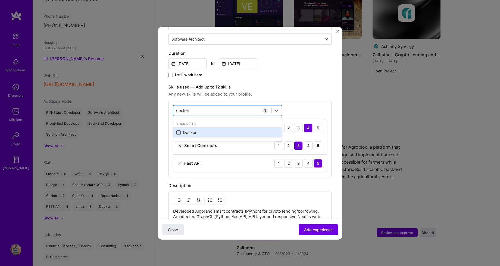
click at [179, 130] on span at bounding box center [178, 132] width 4 height 4
click at [0, 0] on input "checkbox" at bounding box center [0, 0] width 0 height 0
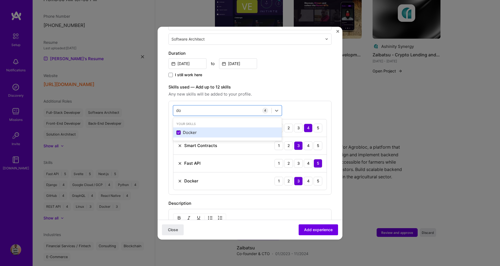
type input "d"
click at [179, 130] on span at bounding box center [178, 132] width 4 height 4
click at [0, 0] on input "checkbox" at bounding box center [0, 0] width 0 height 0
type input "l"
click at [178, 130] on span at bounding box center [178, 132] width 4 height 4
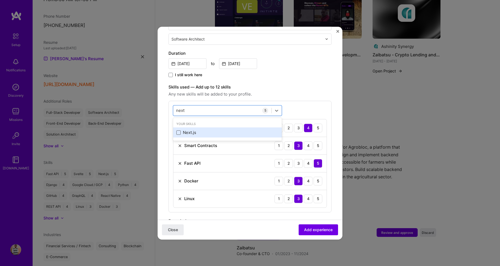
click at [0, 0] on input "checkbox" at bounding box center [0, 0] width 0 height 0
type input "n"
click at [178, 130] on span at bounding box center [178, 132] width 4 height 4
click at [0, 0] on input "checkbox" at bounding box center [0, 0] width 0 height 0
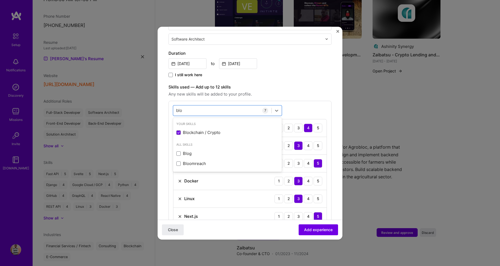
type input "blo"
click at [297, 91] on span "Any new skills will be added to your profile." at bounding box center [250, 94] width 163 height 7
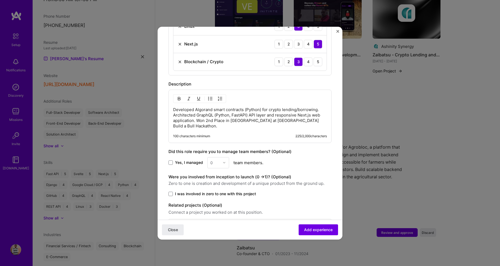
scroll to position [313, 0]
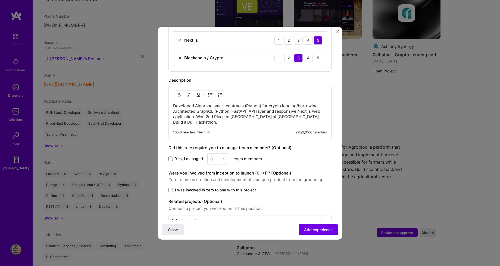
click at [170, 156] on span at bounding box center [171, 158] width 4 height 4
click at [0, 0] on input "Yes, I managed" at bounding box center [0, 0] width 0 height 0
click at [215, 156] on input "text" at bounding box center [215, 159] width 10 height 6
click at [222, 168] on div "1" at bounding box center [218, 173] width 18 height 10
click at [171, 188] on span at bounding box center [171, 190] width 4 height 4
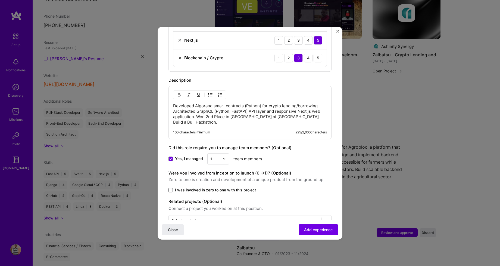
click at [0, 0] on input "I was involved in zero to one with this project" at bounding box center [0, 0] width 0 height 0
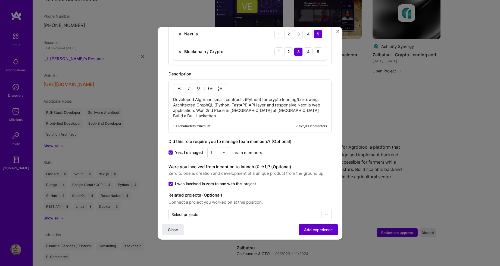
click at [309, 228] on span "Add experience" at bounding box center [318, 228] width 29 height 5
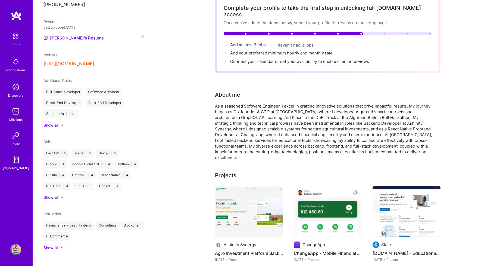
scroll to position [0, 0]
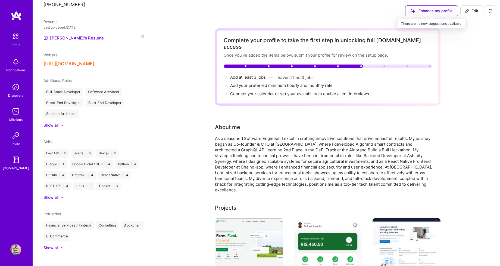
click at [436, 10] on div "Enhance my profile" at bounding box center [431, 10] width 53 height 11
click at [72, 35] on link "[PERSON_NAME]'s Resume" at bounding box center [74, 38] width 60 height 7
click at [437, 14] on div "Enhance my profile" at bounding box center [431, 10] width 53 height 11
click at [470, 13] on span "Edit" at bounding box center [471, 10] width 13 height 5
select select "NG"
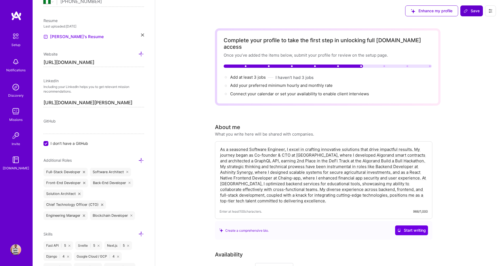
scroll to position [0, 7]
click at [385, 64] on div at bounding box center [328, 65] width 208 height 3
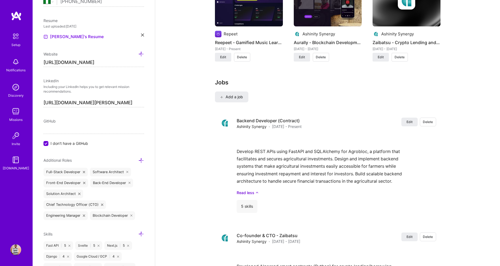
scroll to position [606, 0]
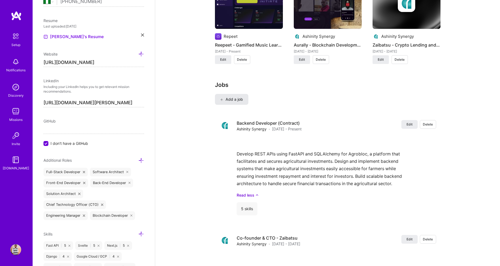
click at [235, 94] on button "Add a job" at bounding box center [231, 99] width 33 height 11
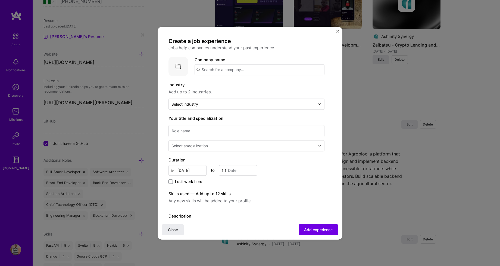
click at [232, 74] on input "text" at bounding box center [260, 69] width 130 height 11
click at [221, 86] on span "Slate [GEOGRAPHIC_DATA]" at bounding box center [237, 83] width 52 height 6
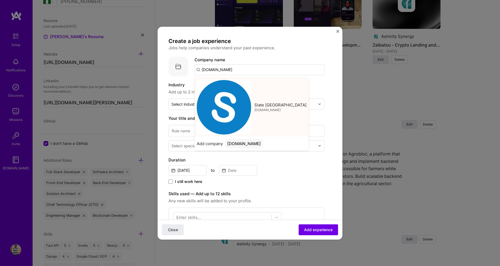
type input "Slate [GEOGRAPHIC_DATA]"
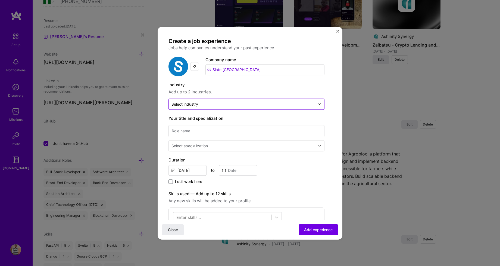
click at [205, 105] on input "text" at bounding box center [244, 104] width 144 height 6
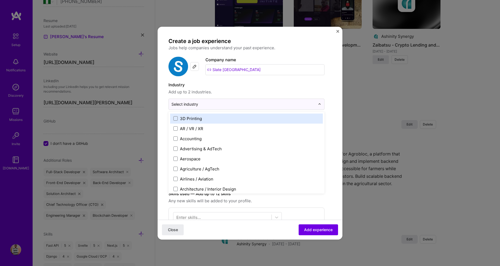
click at [233, 83] on label "Industry" at bounding box center [247, 85] width 156 height 7
click at [216, 104] on input "text" at bounding box center [244, 104] width 144 height 6
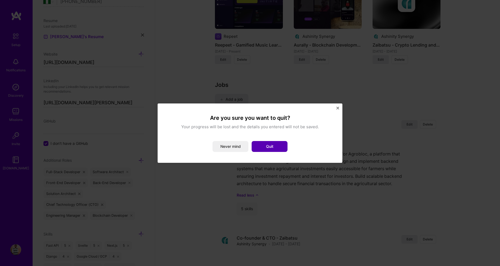
click at [265, 146] on button "Quit" at bounding box center [270, 146] width 36 height 11
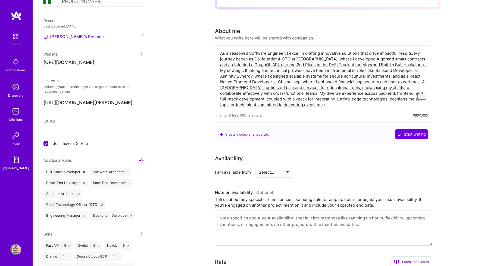
scroll to position [98, 0]
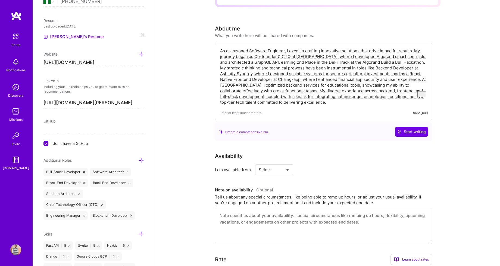
click at [259, 163] on select "Select... Right Now Future Date Not Available" at bounding box center [274, 170] width 31 height 14
select select "Right Now"
click option "Right Now" at bounding box center [0, 0] width 0 height 0
click at [325, 167] on div "h/week" at bounding box center [330, 170] width 14 height 6
click at [311, 165] on input at bounding box center [324, 169] width 33 height 11
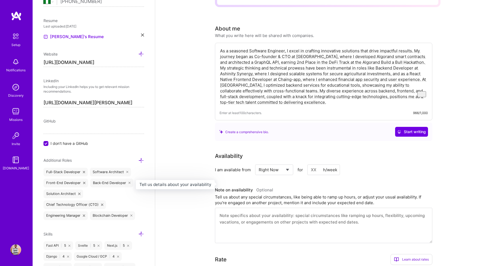
click at [351, 186] on h3 "Note on availability Optional" at bounding box center [324, 190] width 218 height 8
click at [315, 164] on input at bounding box center [324, 169] width 33 height 11
type input "4"
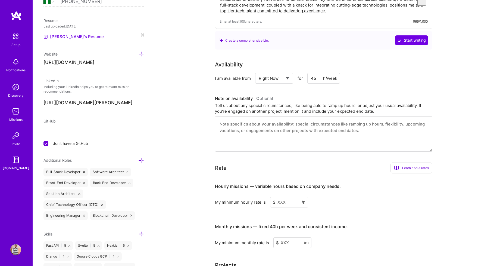
scroll to position [198, 0]
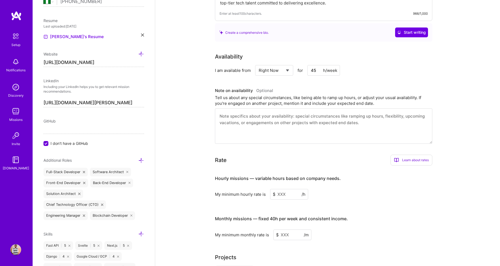
type input "45"
click at [283, 189] on input at bounding box center [289, 194] width 38 height 11
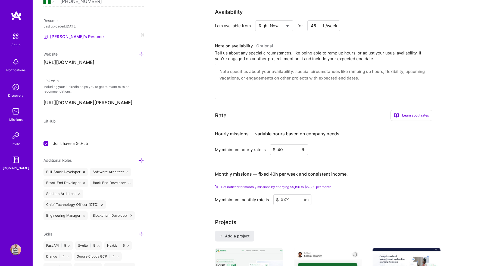
scroll to position [0, 0]
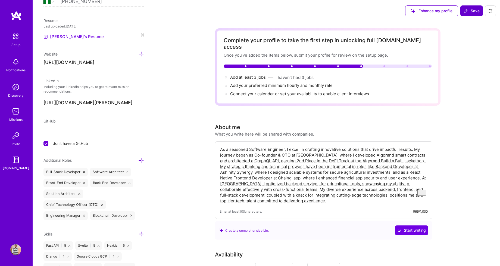
type input "40"
click at [470, 11] on span "Save" at bounding box center [472, 10] width 16 height 5
